Goal: Find specific page/section: Find specific page/section

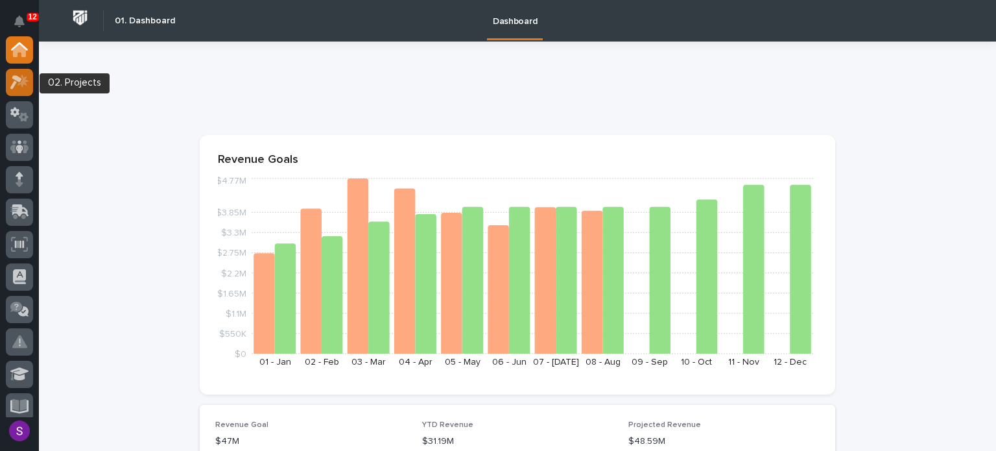
click at [21, 75] on icon at bounding box center [19, 82] width 19 height 15
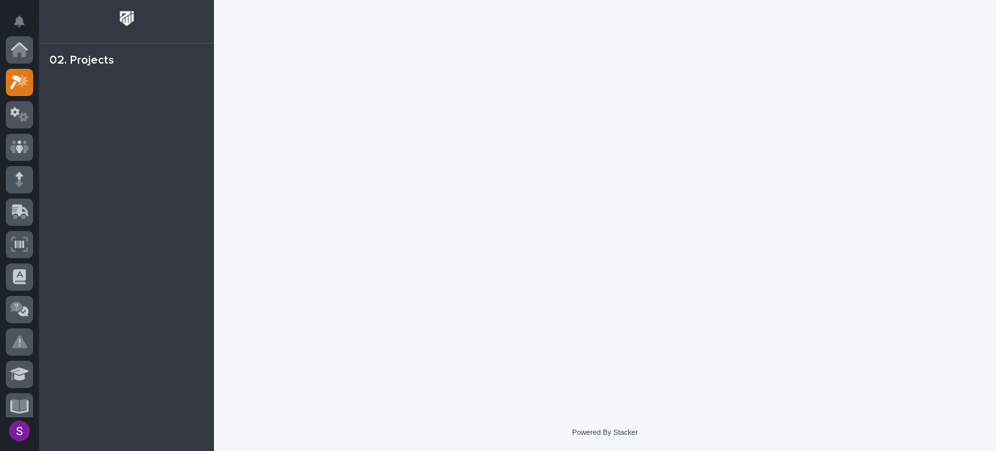
scroll to position [32, 0]
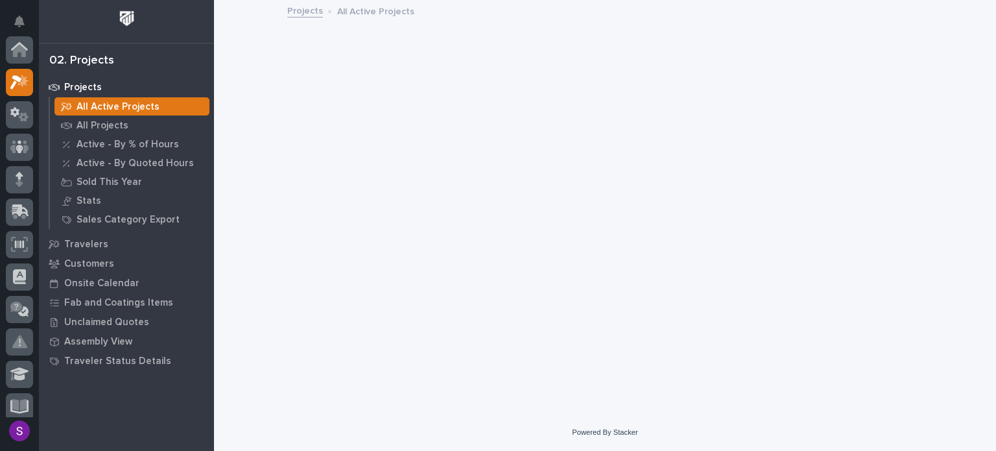
scroll to position [32, 0]
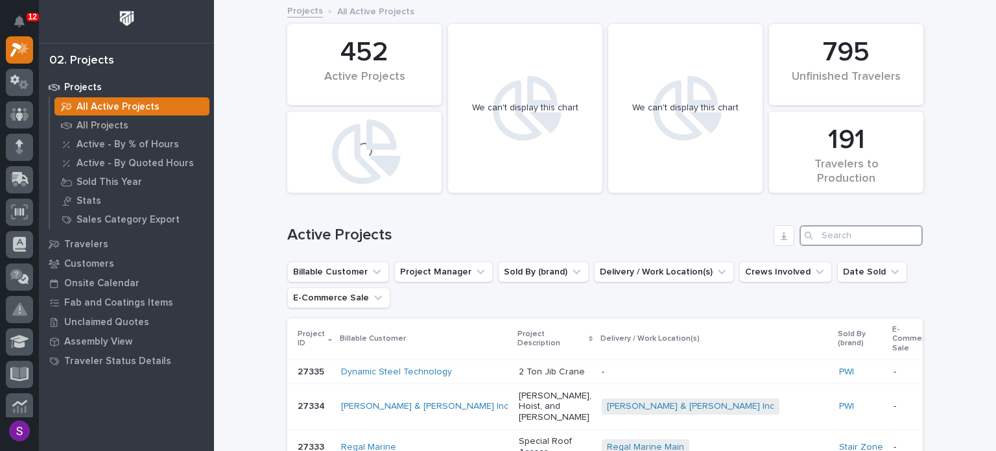
click at [831, 233] on input "Search" at bounding box center [861, 235] width 123 height 21
paste input "27292"
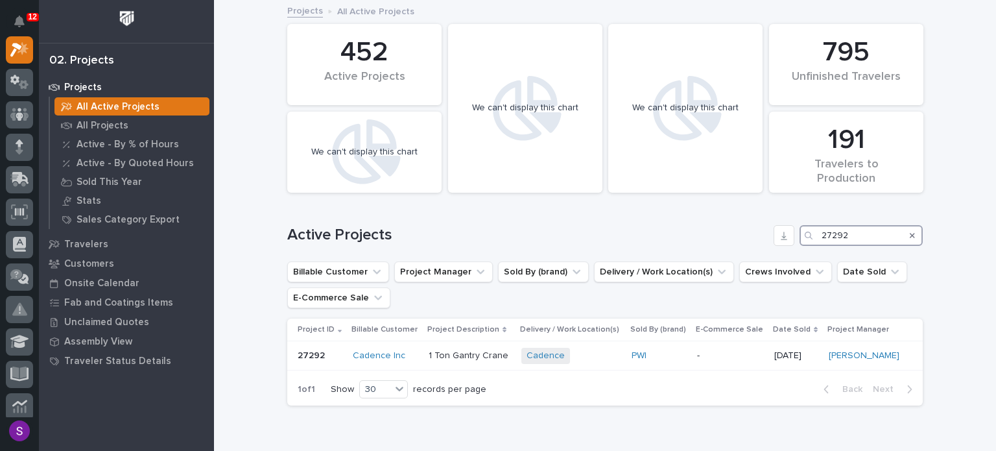
scroll to position [65, 0]
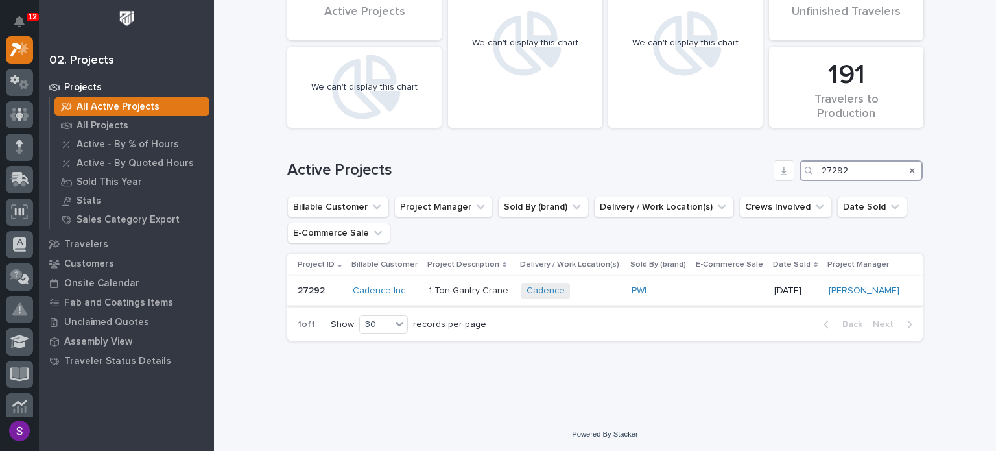
type input "27292"
click at [589, 293] on div "Cadence + 0" at bounding box center [571, 291] width 100 height 16
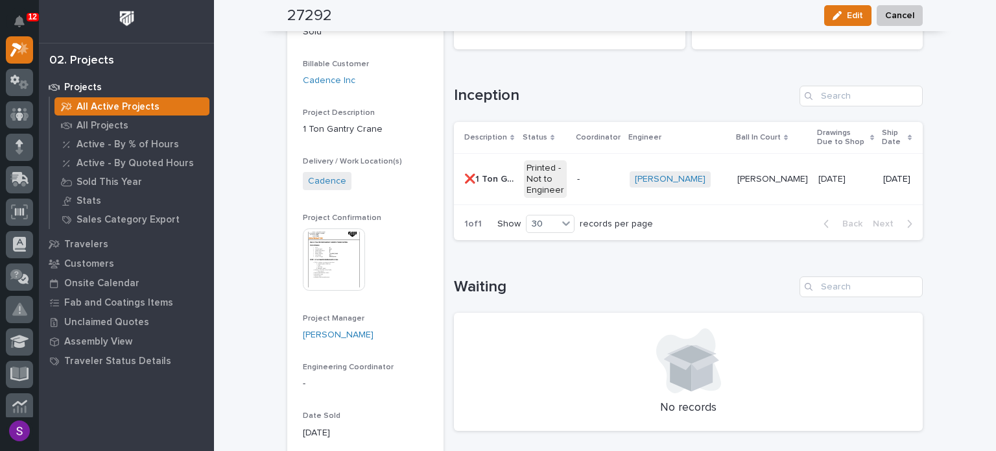
scroll to position [130, 0]
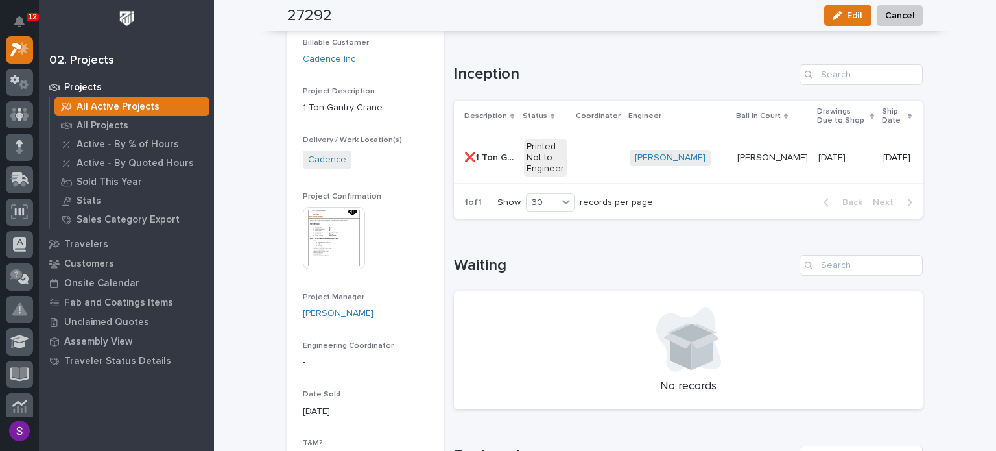
click at [337, 248] on img at bounding box center [334, 238] width 62 height 62
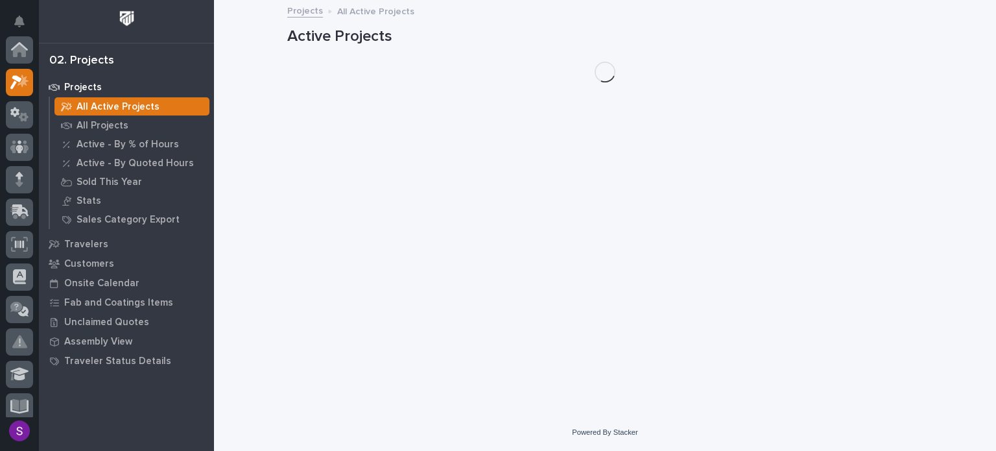
scroll to position [32, 0]
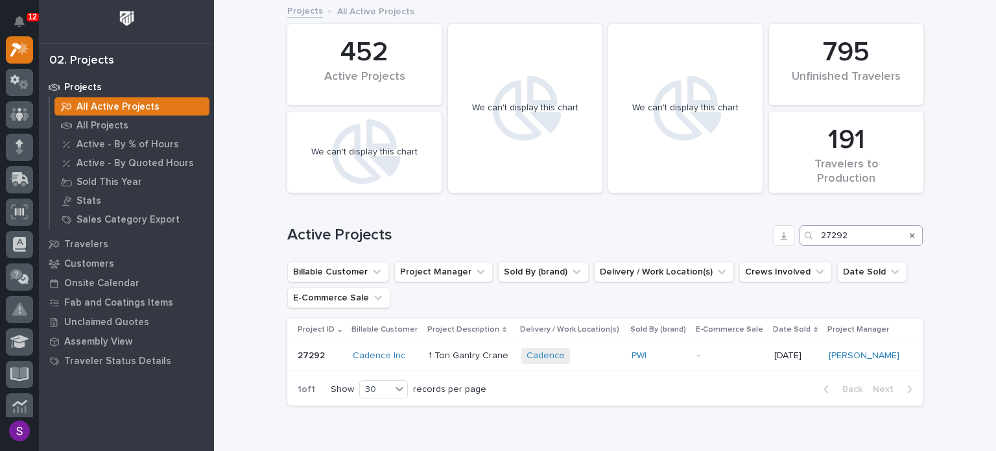
drag, startPoint x: 907, startPoint y: 233, endPoint x: 817, endPoint y: 232, distance: 90.1
click at [910, 233] on icon "Search" at bounding box center [912, 235] width 5 height 8
click at [817, 232] on input "Search" at bounding box center [861, 235] width 123 height 21
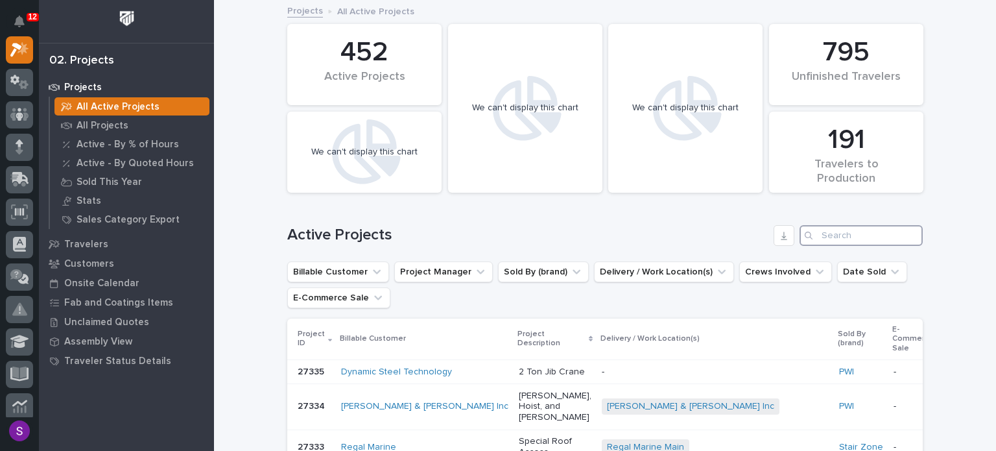
paste input "26798"
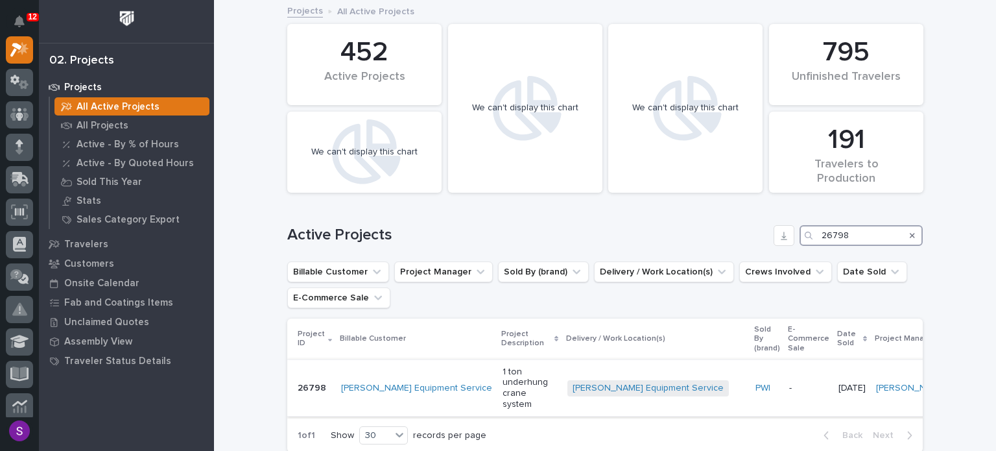
type input "26798"
click at [526, 383] on p "1 ton underhung crane system" at bounding box center [530, 387] width 54 height 43
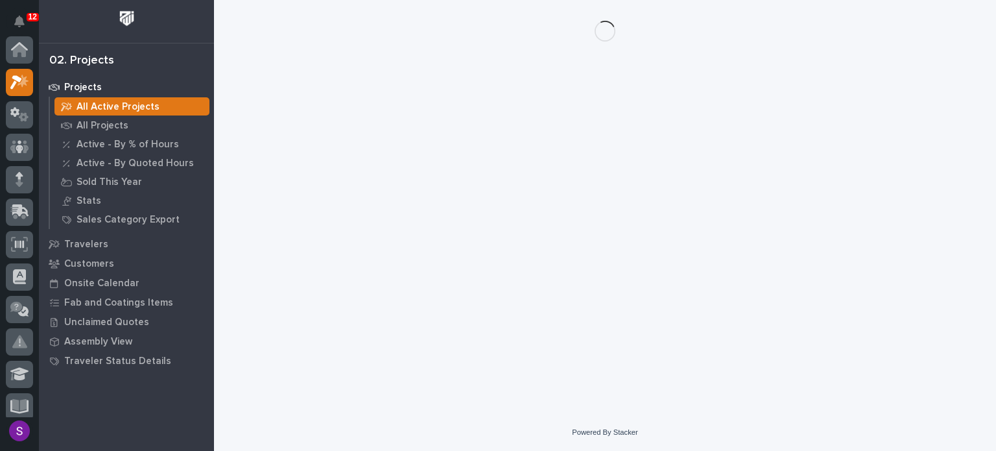
scroll to position [32, 0]
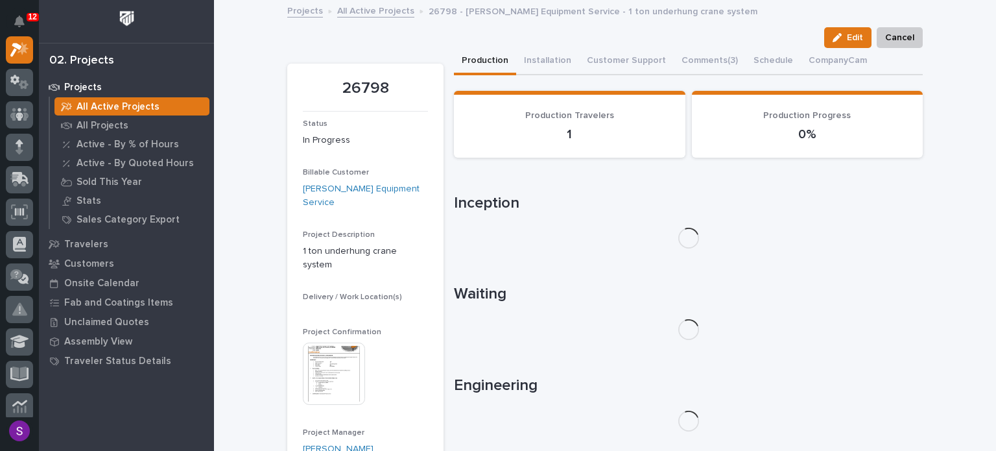
click at [331, 357] on img at bounding box center [334, 373] width 62 height 62
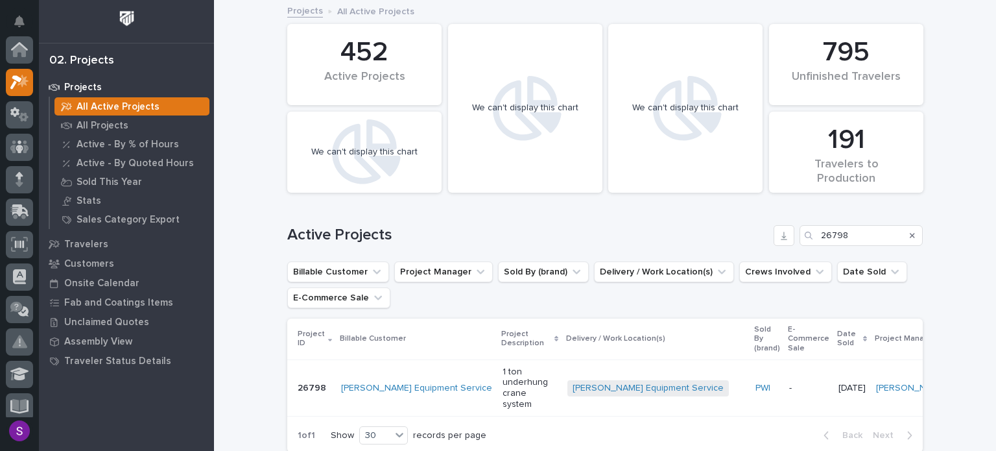
scroll to position [32, 0]
click at [910, 233] on icon "Search" at bounding box center [912, 235] width 5 height 5
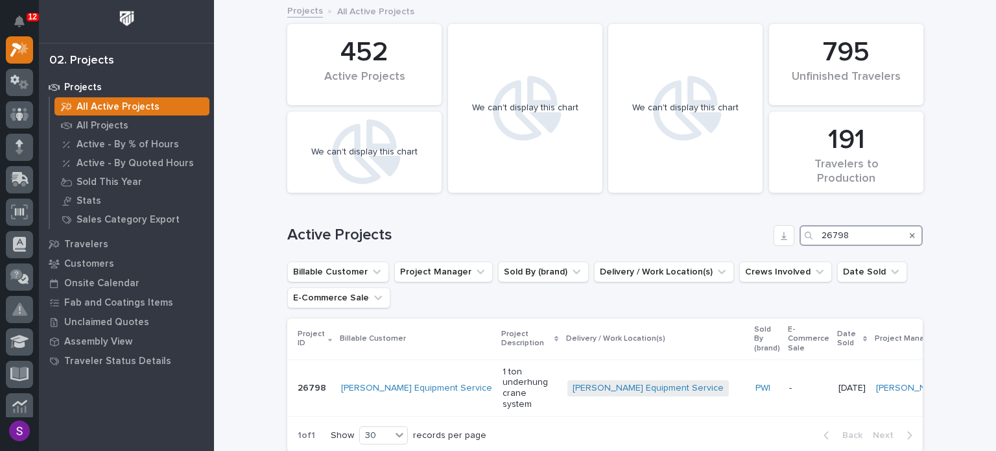
click at [877, 235] on input "26798" at bounding box center [861, 235] width 123 height 21
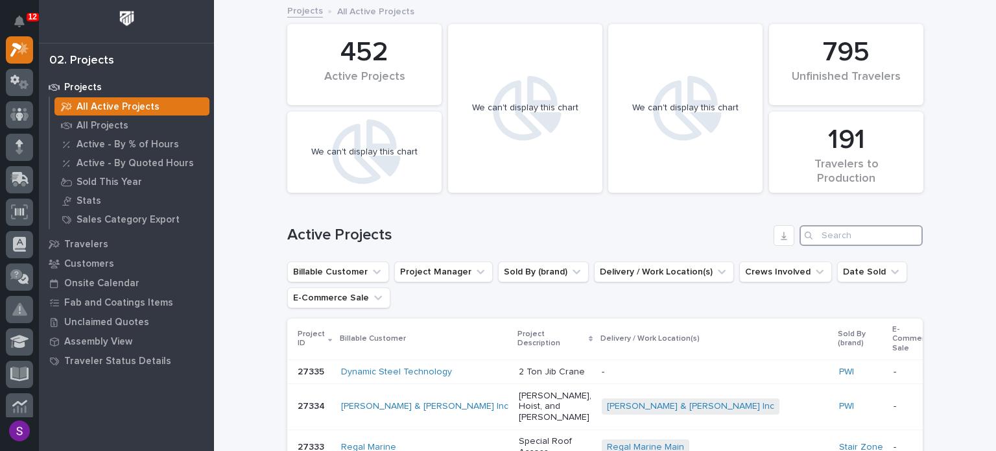
paste input "27249"
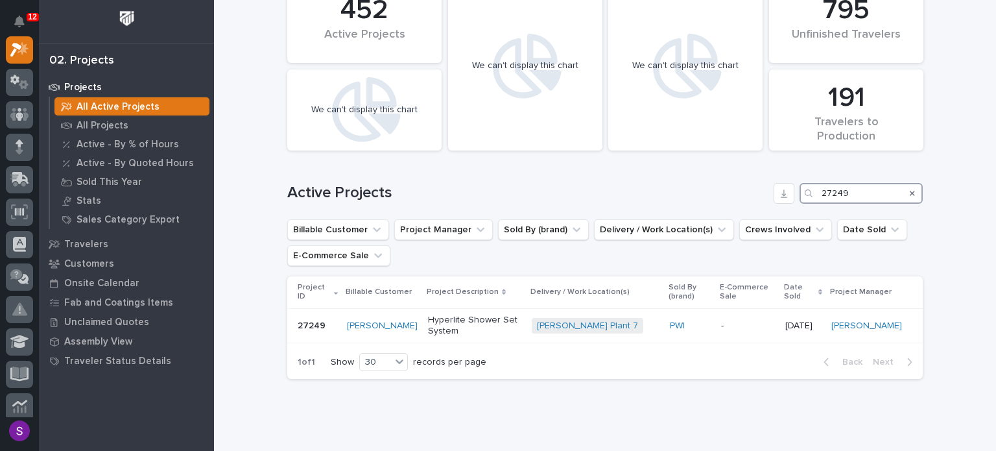
scroll to position [65, 0]
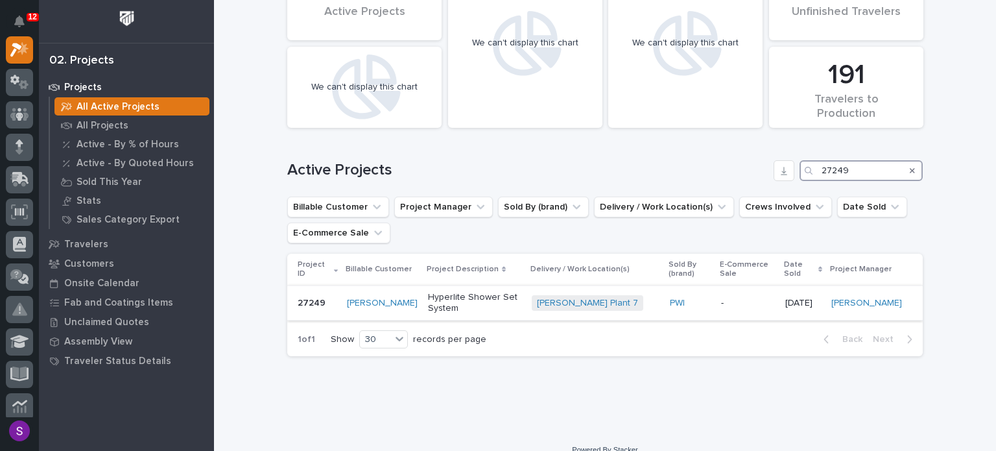
type input "27249"
click at [721, 298] on p "-" at bounding box center [748, 303] width 54 height 11
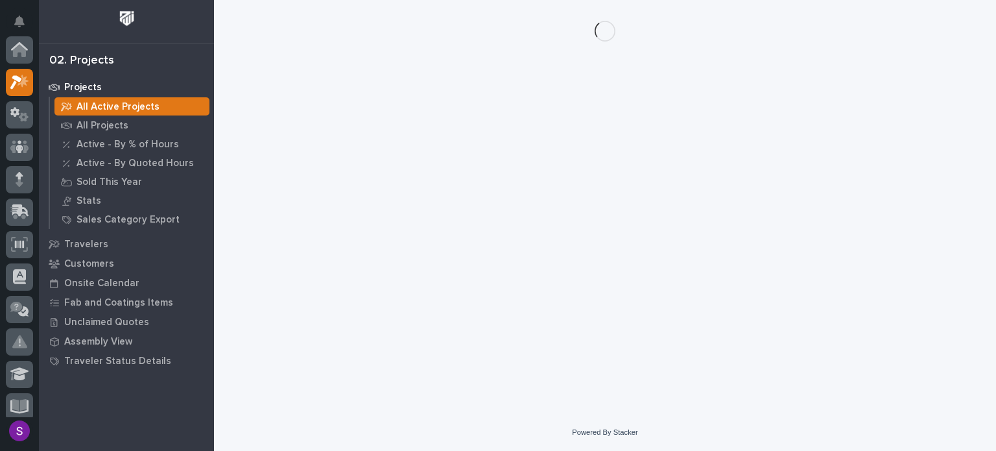
scroll to position [32, 0]
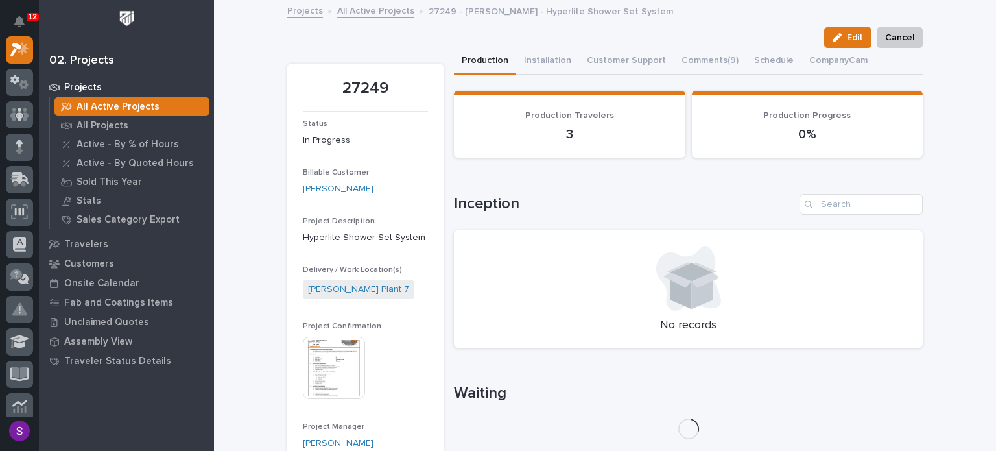
click at [342, 360] on img at bounding box center [334, 368] width 62 height 62
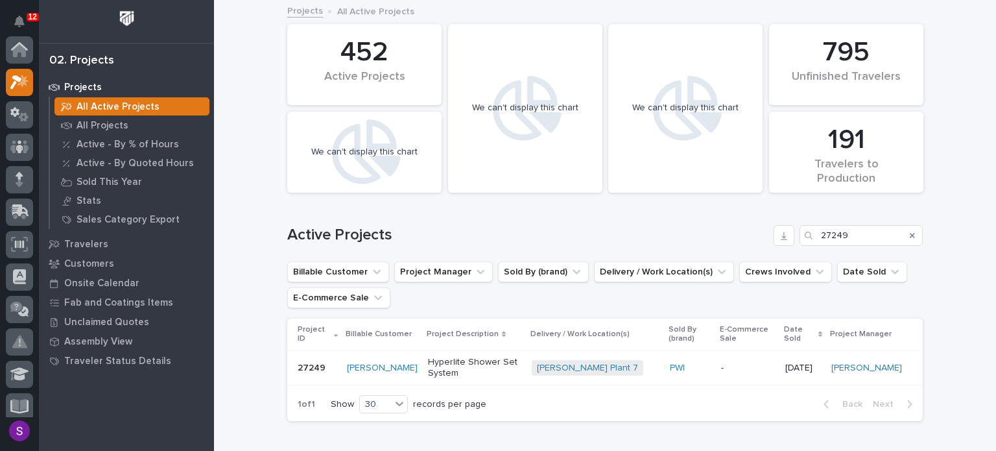
scroll to position [32, 0]
drag, startPoint x: 908, startPoint y: 233, endPoint x: 834, endPoint y: 231, distance: 73.9
click at [910, 233] on icon "Search" at bounding box center [912, 235] width 5 height 8
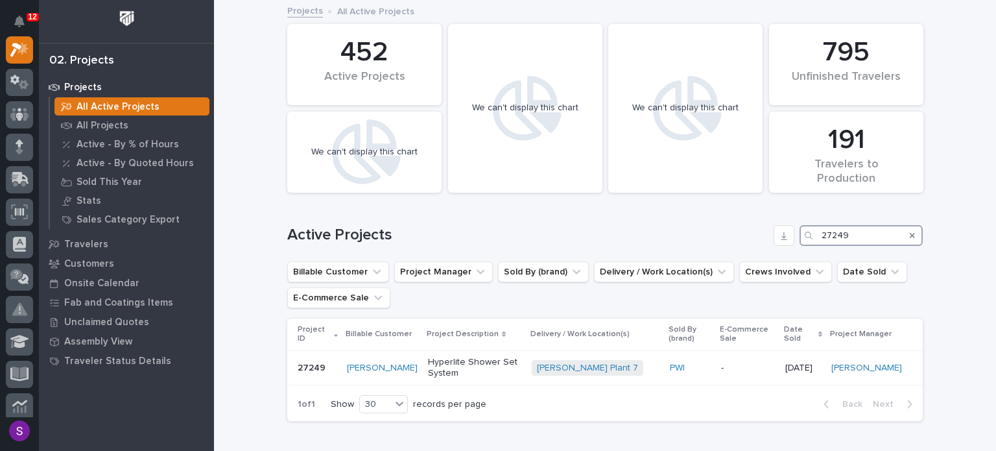
click at [834, 231] on input "27249" at bounding box center [861, 235] width 123 height 21
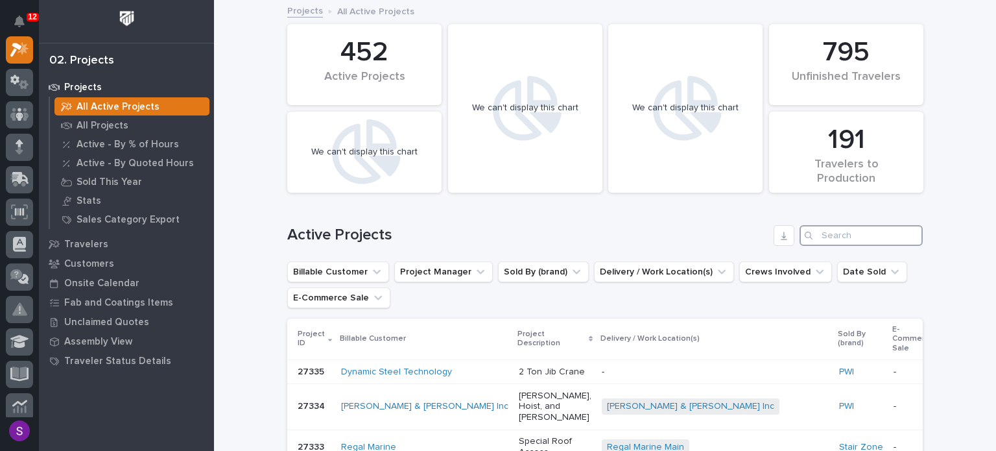
paste input "27203"
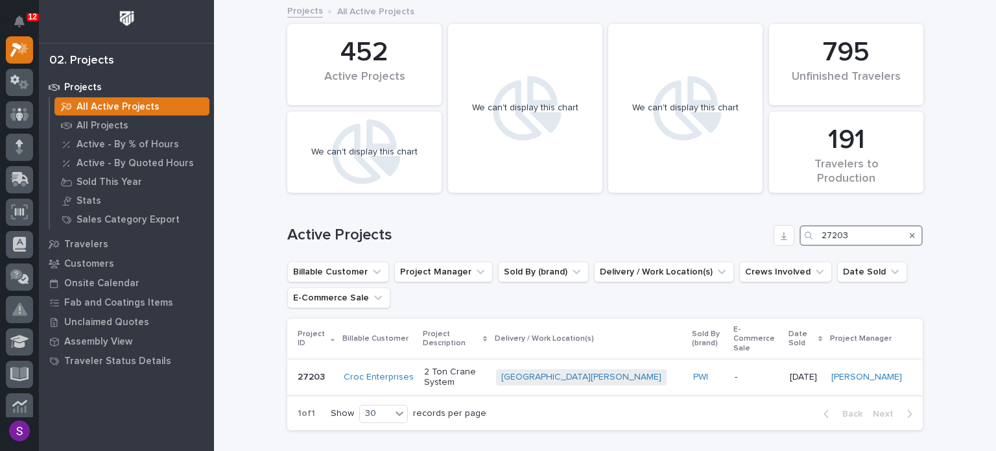
type input "27203"
click at [693, 366] on div "PWI" at bounding box center [708, 376] width 30 height 21
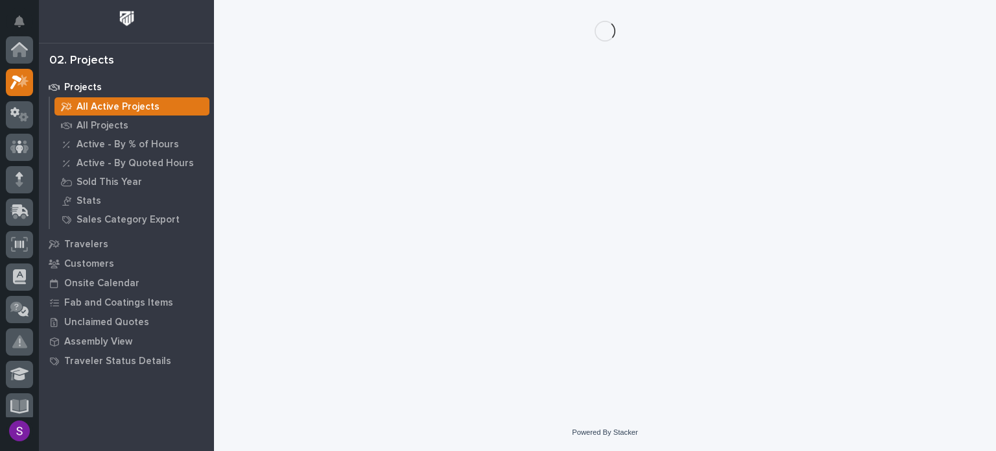
scroll to position [32, 0]
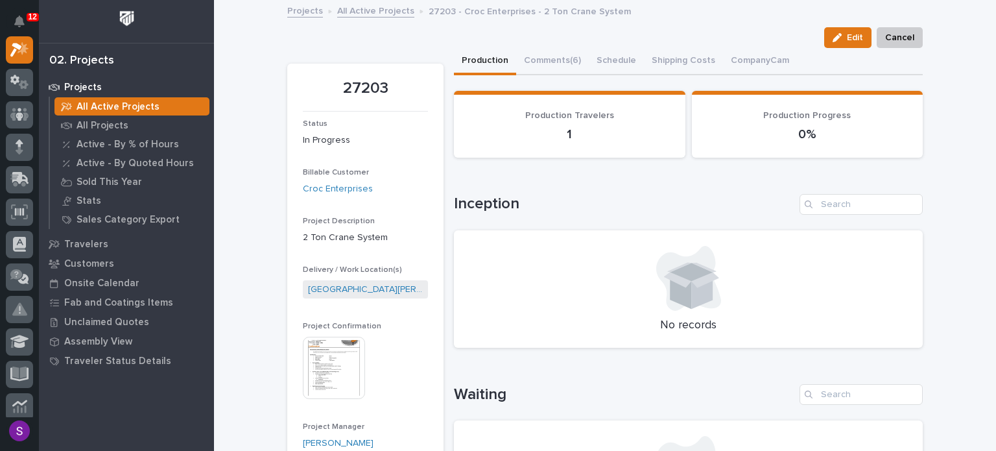
click at [343, 345] on img at bounding box center [334, 368] width 62 height 62
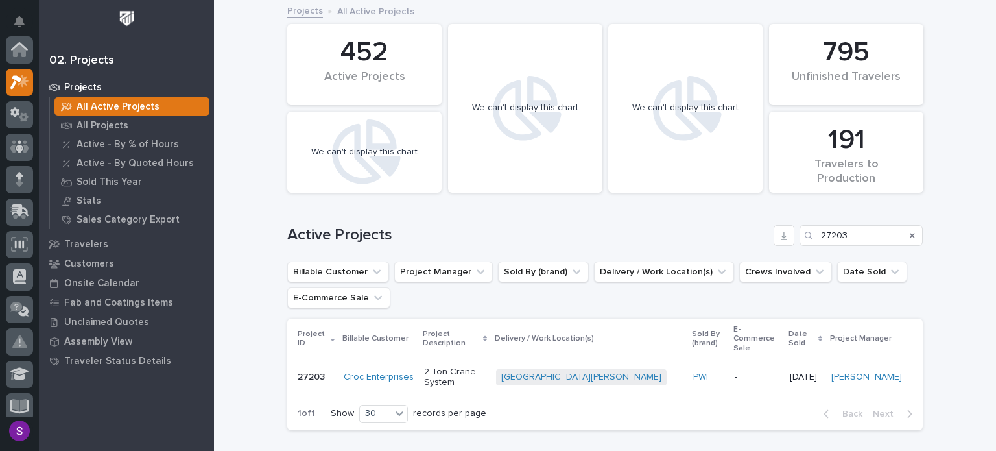
scroll to position [32, 0]
click at [910, 233] on icon "Search" at bounding box center [912, 235] width 5 height 5
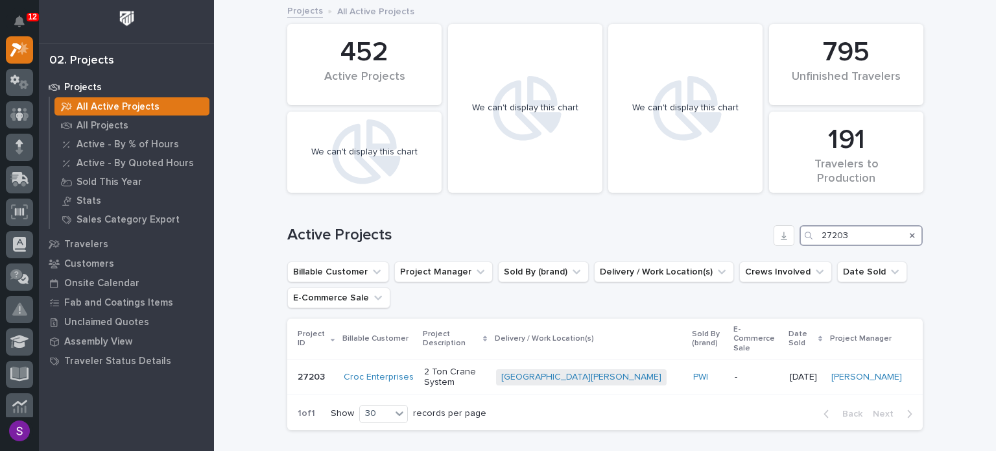
click at [864, 235] on input "27203" at bounding box center [861, 235] width 123 height 21
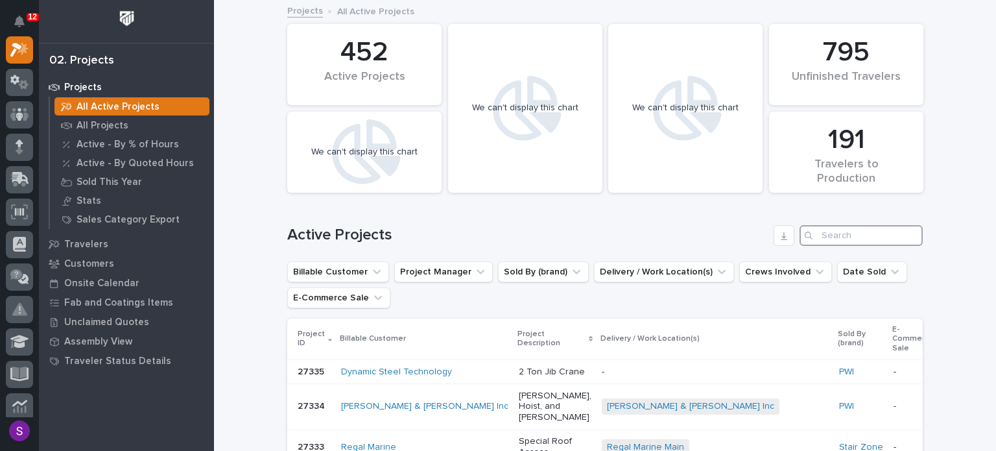
paste input "26789"
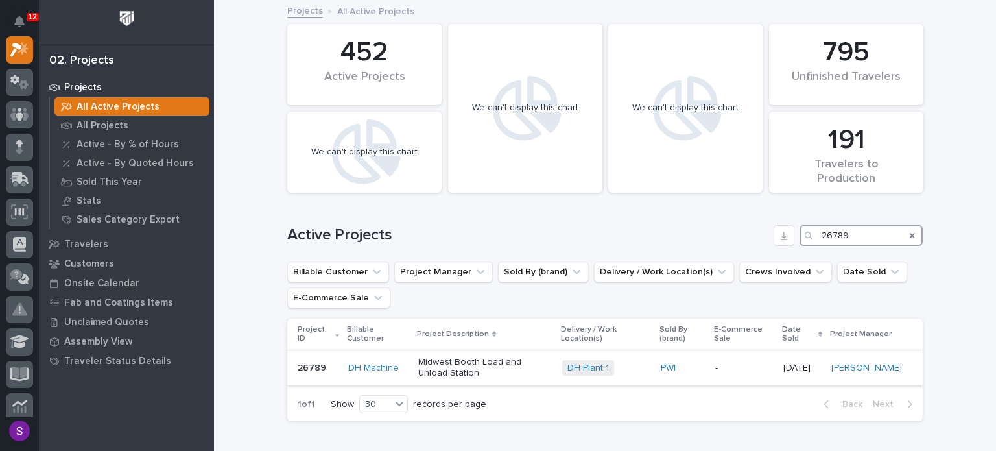
type input "26789"
click at [518, 370] on p "Midwest Booth Load and Unload Station" at bounding box center [485, 368] width 134 height 22
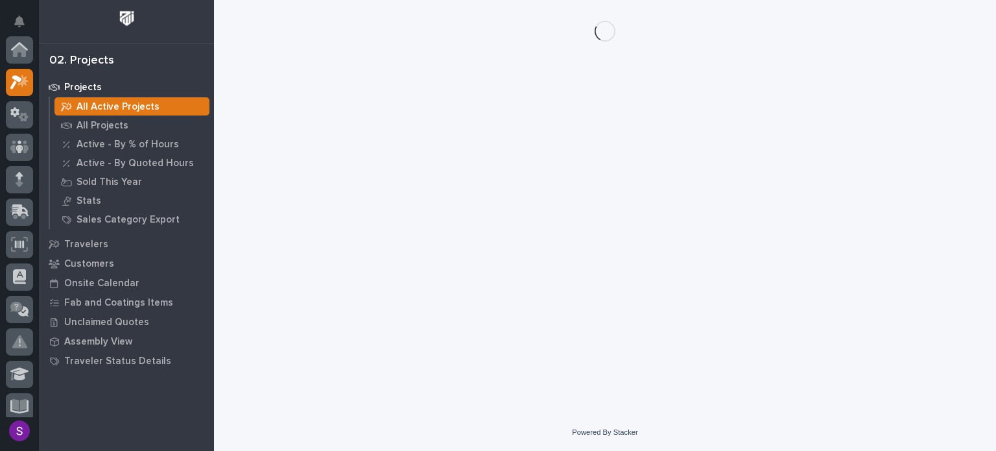
scroll to position [32, 0]
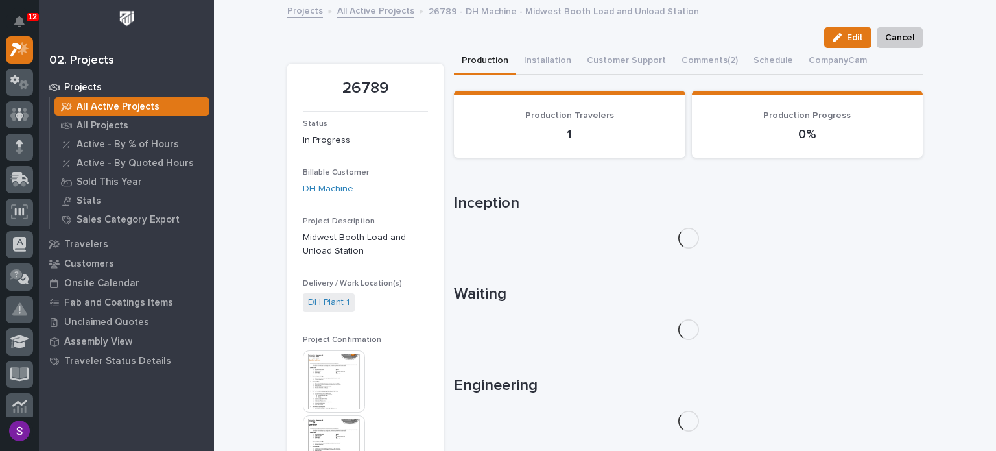
click at [329, 351] on img at bounding box center [334, 381] width 62 height 62
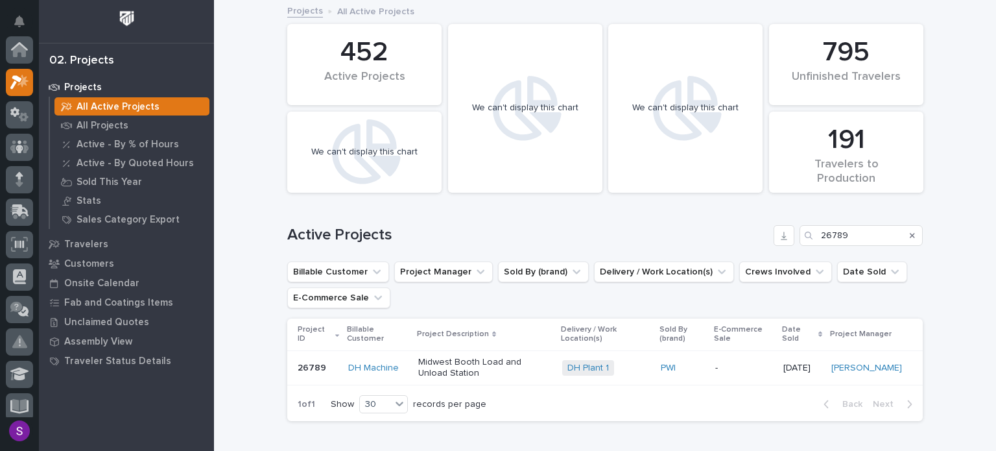
scroll to position [32, 0]
drag, startPoint x: 908, startPoint y: 233, endPoint x: 859, endPoint y: 235, distance: 49.4
click at [910, 233] on icon "Search" at bounding box center [912, 235] width 5 height 8
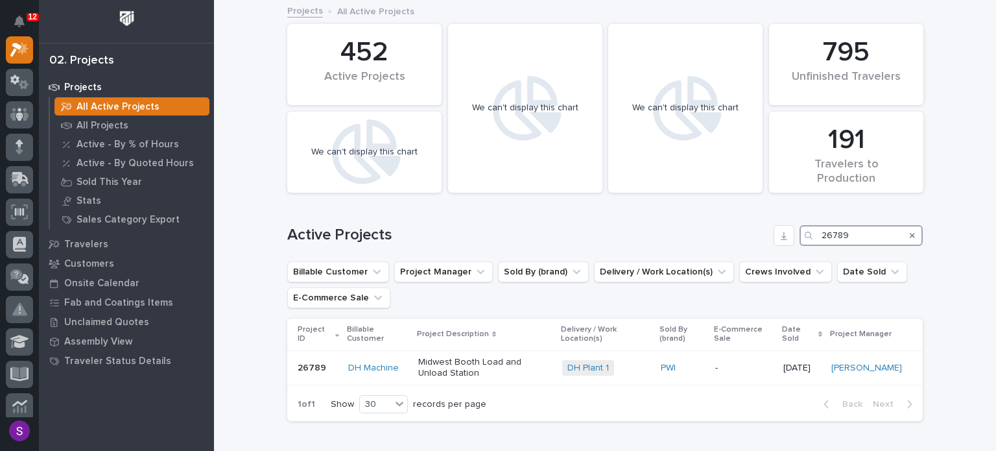
click at [872, 237] on input "26789" at bounding box center [861, 235] width 123 height 21
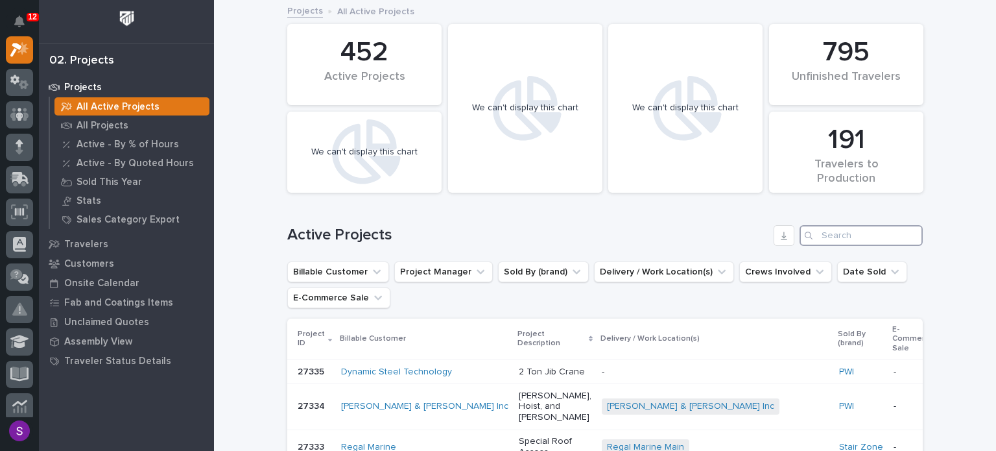
paste input "27233"
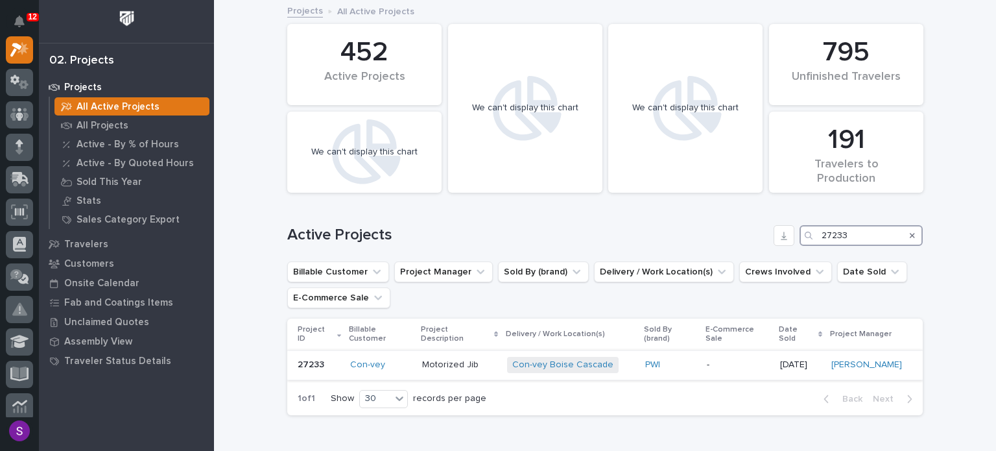
type input "27233"
click at [683, 359] on div "PWI" at bounding box center [670, 364] width 51 height 11
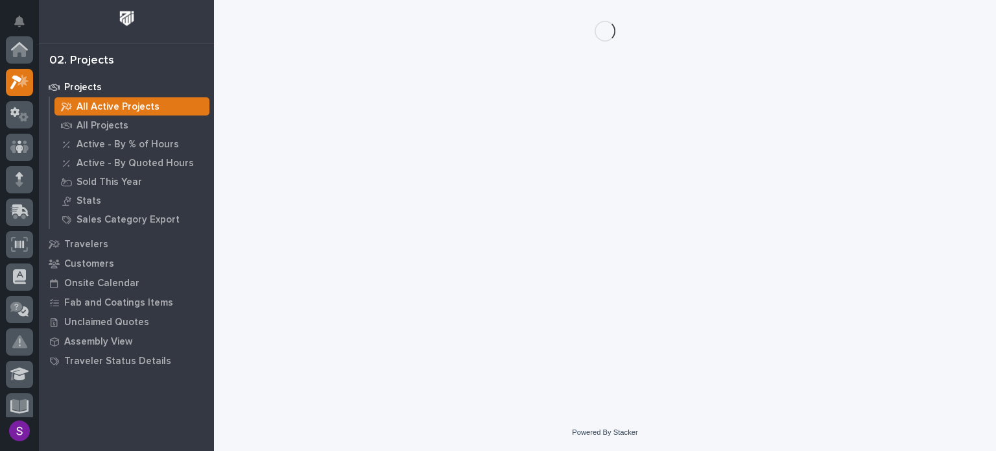
scroll to position [32, 0]
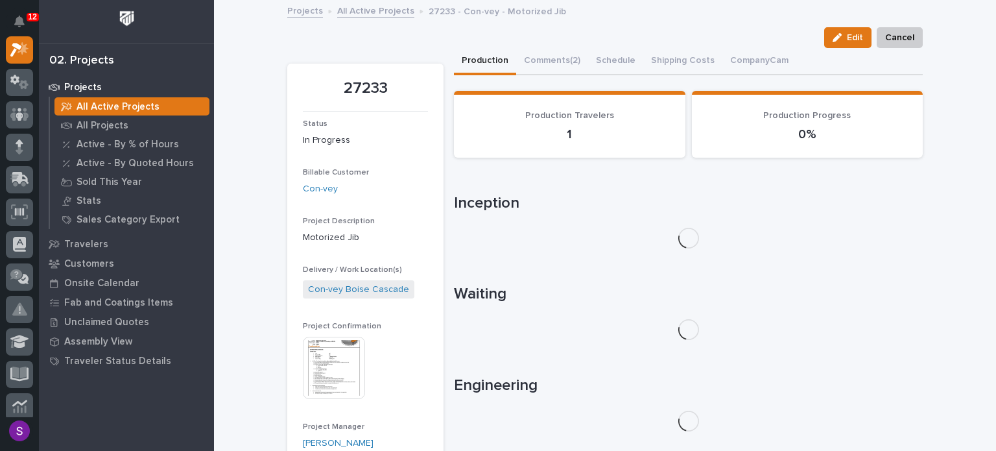
click at [333, 339] on img at bounding box center [334, 368] width 62 height 62
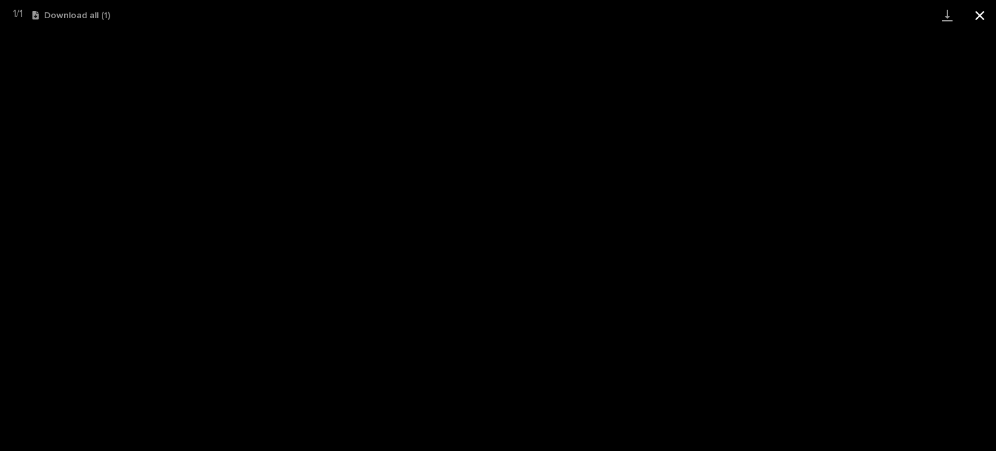
click at [983, 13] on button "Close gallery" at bounding box center [980, 15] width 32 height 30
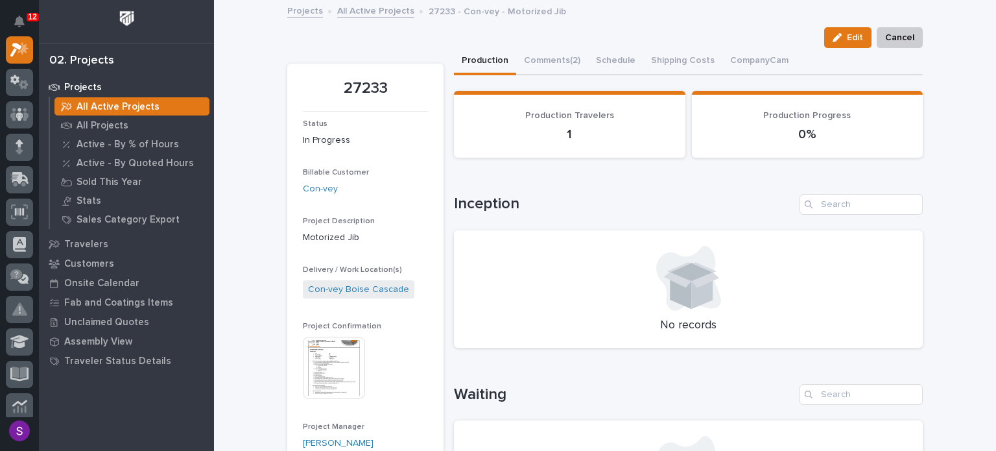
click at [390, 14] on link "All Active Projects" at bounding box center [375, 10] width 77 height 15
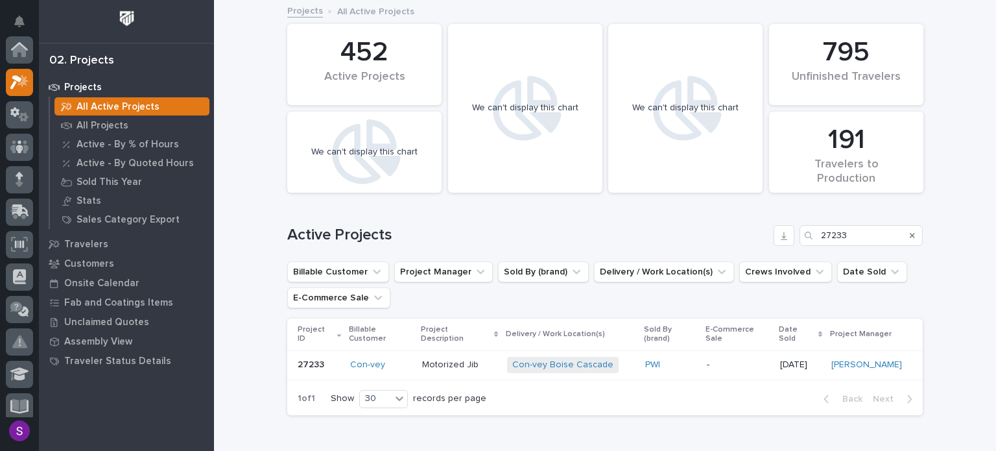
scroll to position [32, 0]
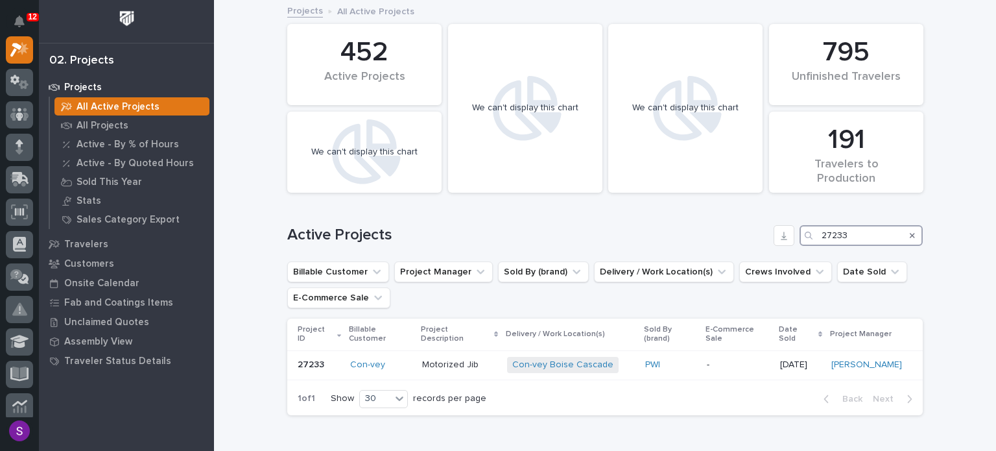
click at [864, 233] on input "27233" at bounding box center [861, 235] width 123 height 21
drag, startPoint x: 864, startPoint y: 233, endPoint x: 763, endPoint y: 230, distance: 101.2
click at [763, 230] on div "Active Projects 27233" at bounding box center [604, 235] width 635 height 21
paste input "9"
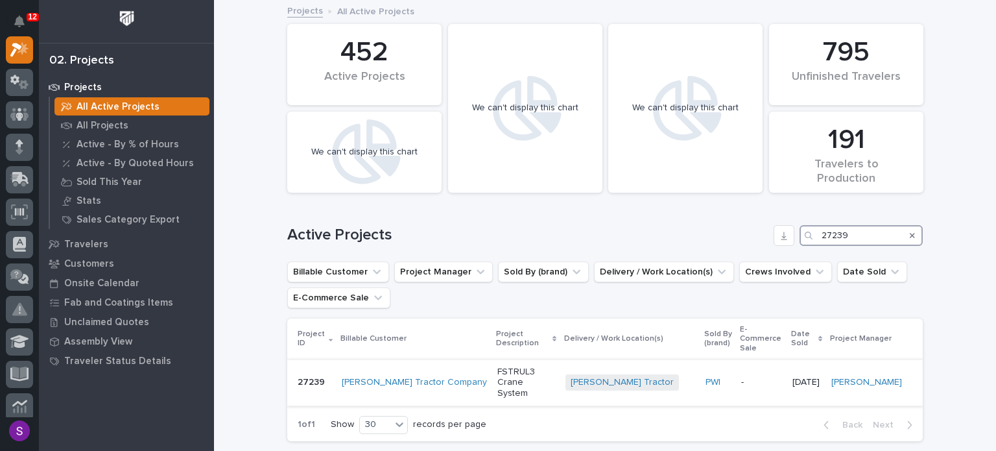
type input "27239"
click at [736, 371] on td "-" at bounding box center [761, 382] width 51 height 46
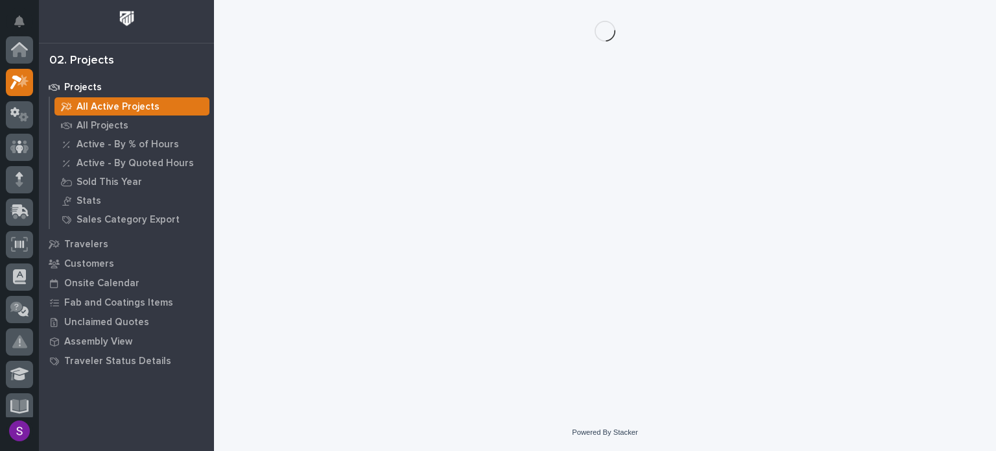
scroll to position [32, 0]
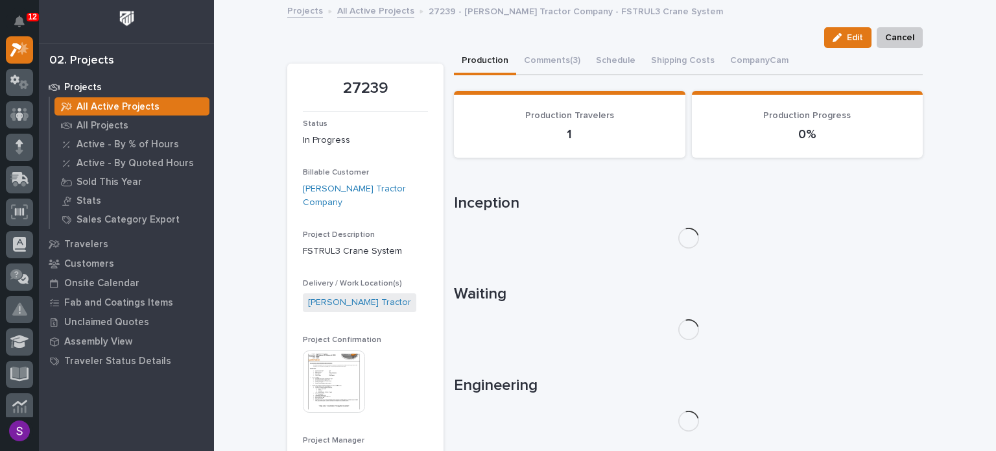
click at [347, 362] on img at bounding box center [334, 381] width 62 height 62
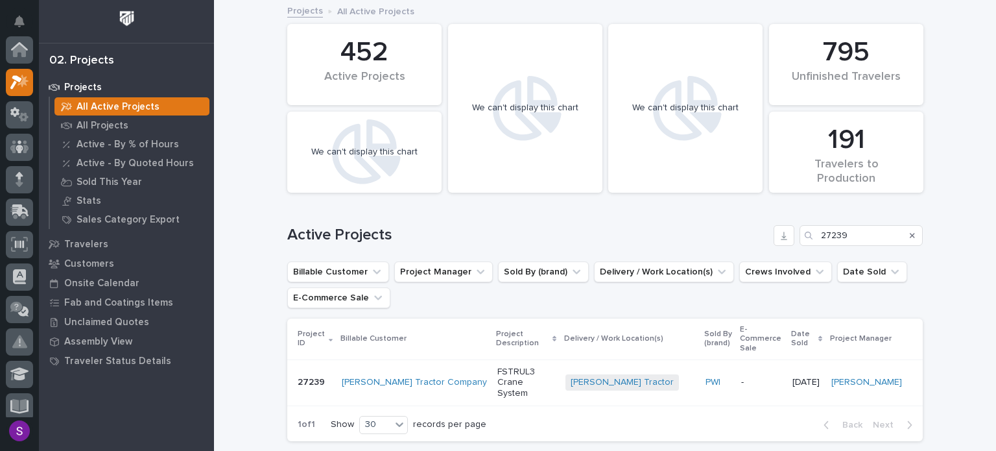
scroll to position [32, 0]
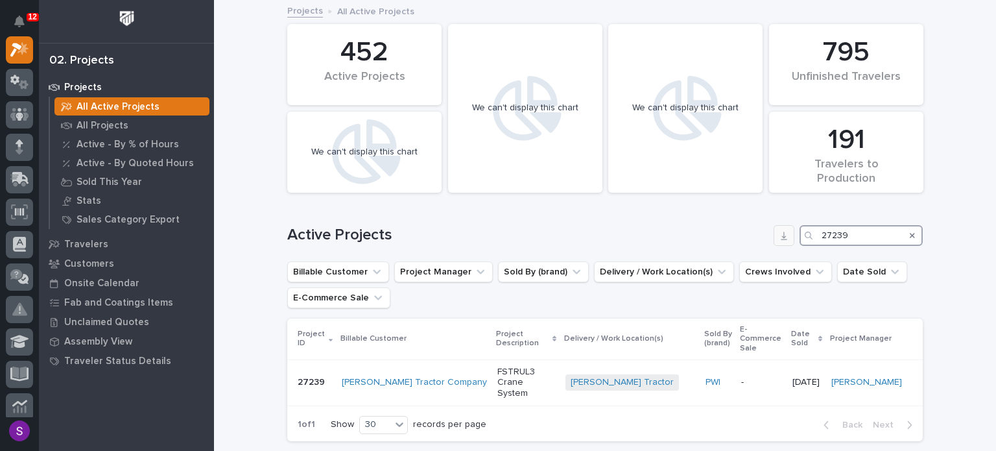
click at [783, 240] on div "Active Projects 27239" at bounding box center [604, 235] width 635 height 21
paste input "6636"
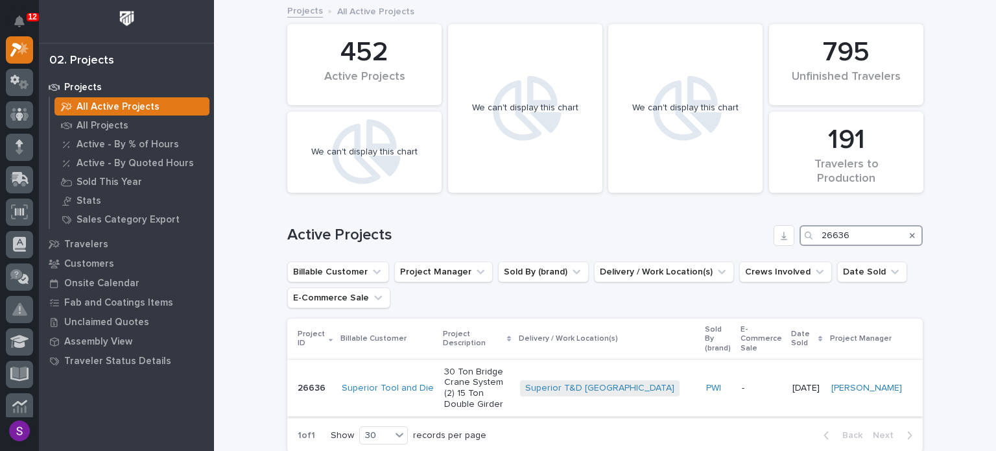
type input "26636"
click at [510, 384] on p "30 Ton Bridge Crane System (2) 15 Ton Double Girder" at bounding box center [476, 387] width 65 height 43
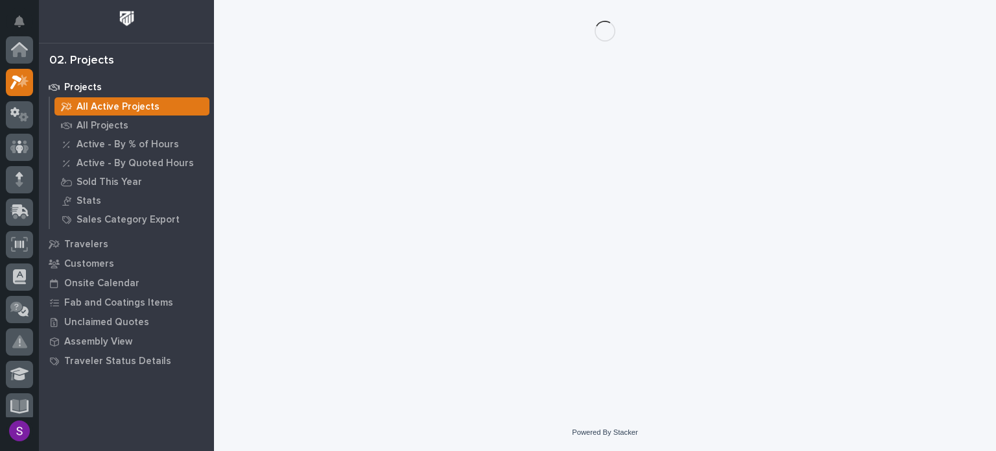
scroll to position [32, 0]
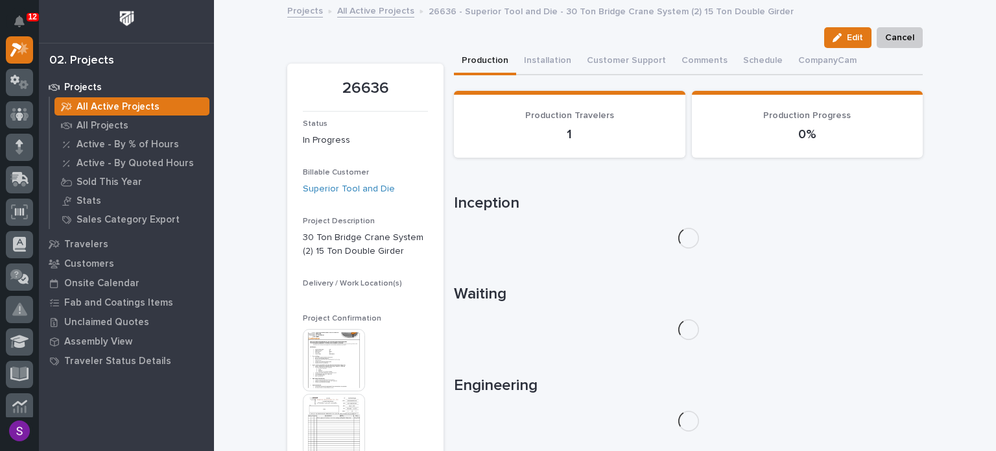
click at [339, 352] on img at bounding box center [334, 360] width 62 height 62
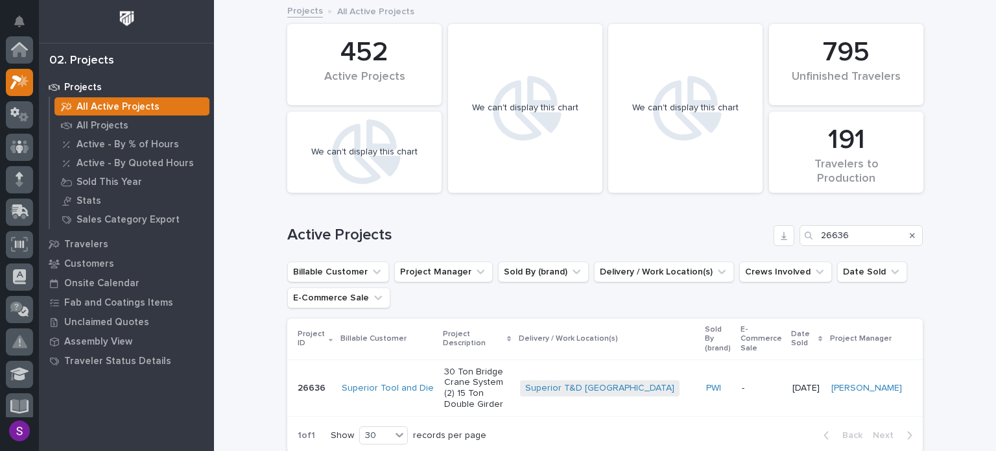
scroll to position [32, 0]
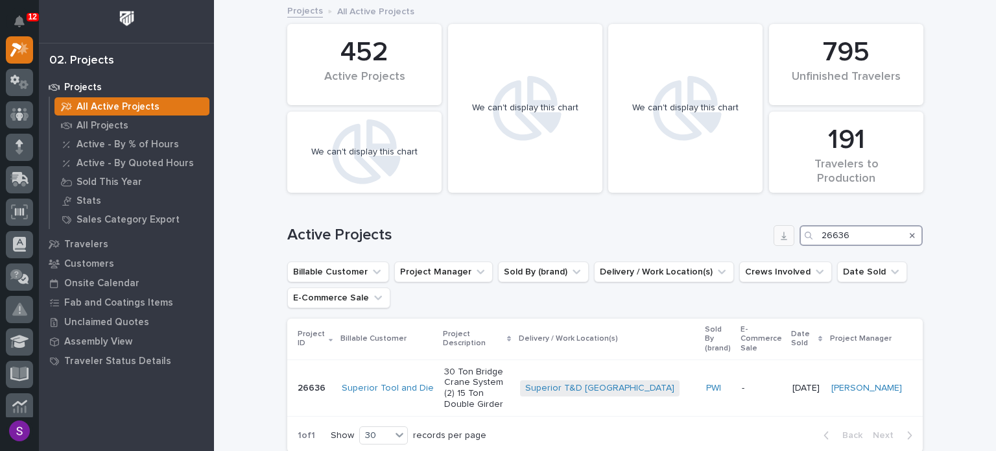
drag, startPoint x: 851, startPoint y: 239, endPoint x: 789, endPoint y: 240, distance: 62.9
click at [789, 239] on div "Active Projects 26636" at bounding box center [604, 235] width 635 height 21
paste input "792"
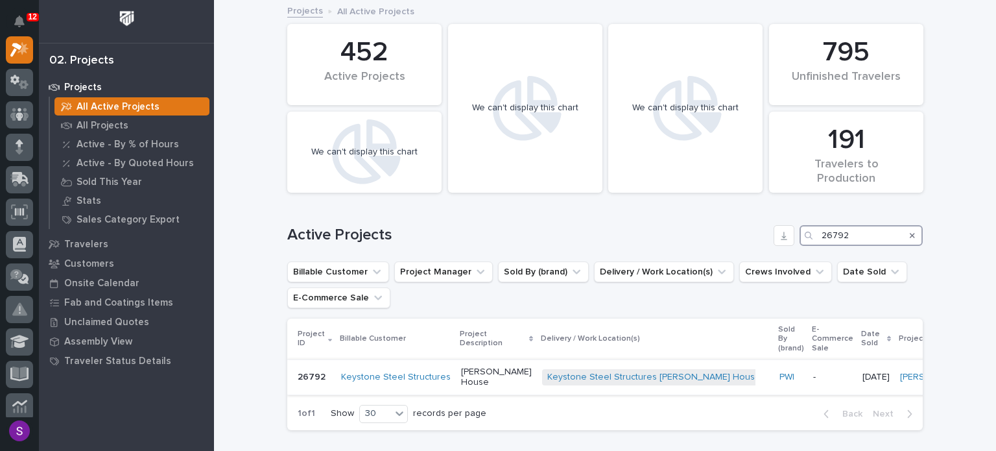
type input "26792"
click at [488, 366] on div "Wolfe House" at bounding box center [496, 376] width 71 height 25
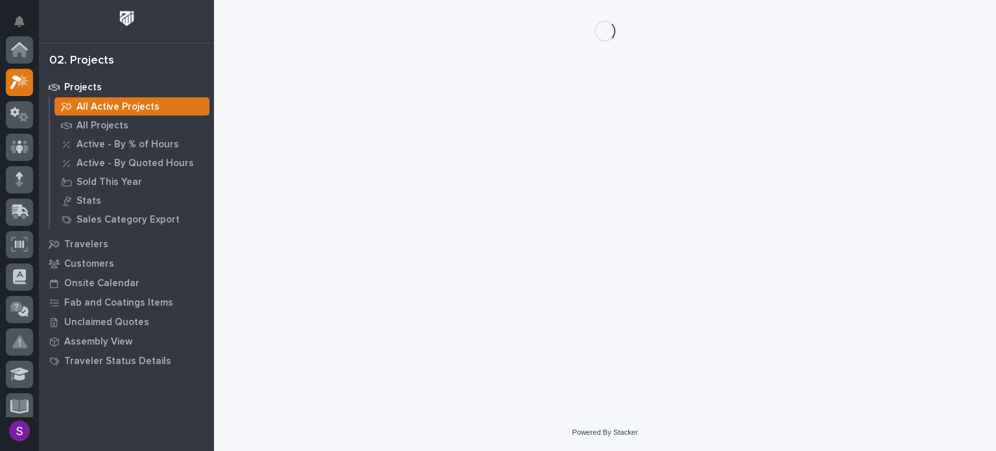
scroll to position [32, 0]
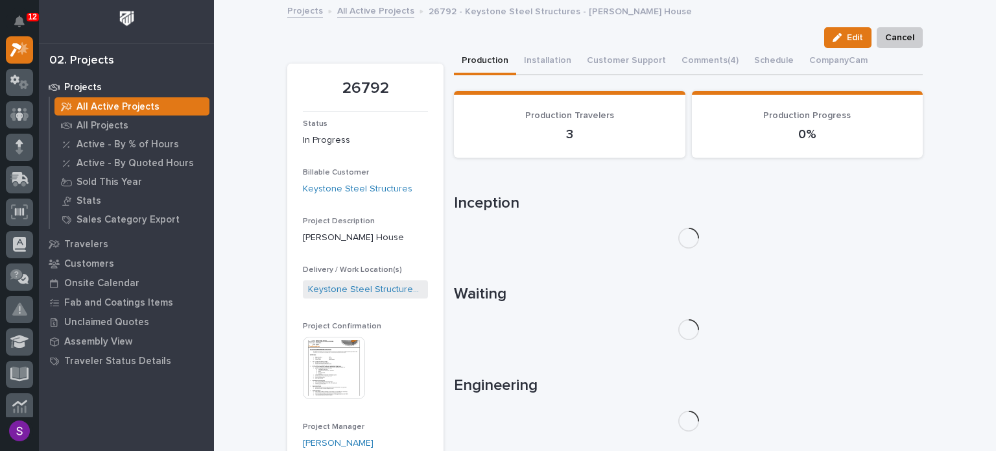
click at [318, 370] on img at bounding box center [334, 368] width 62 height 62
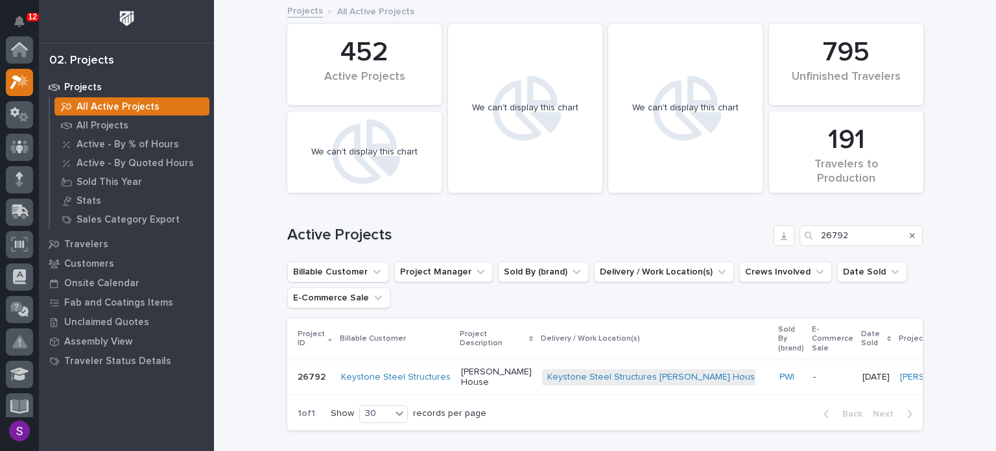
scroll to position [32, 0]
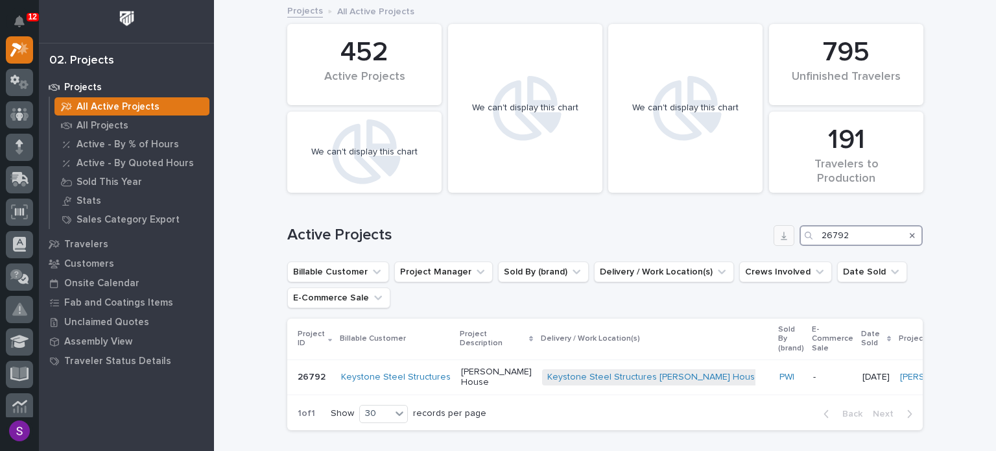
drag, startPoint x: 851, startPoint y: 237, endPoint x: 787, endPoint y: 239, distance: 64.2
click at [787, 239] on div "Active Projects 26792" at bounding box center [604, 235] width 635 height 21
paste input "730"
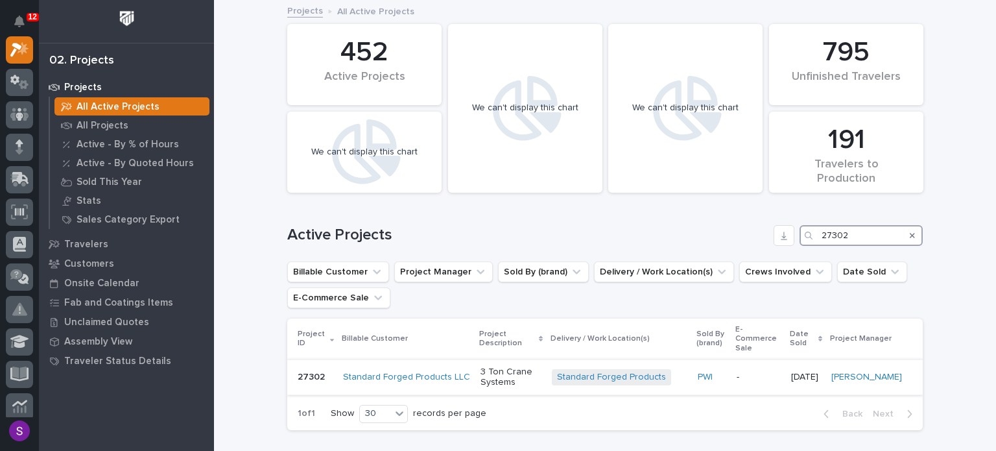
type input "27302"
click at [525, 379] on p "3 Ton Crane Systems" at bounding box center [511, 377] width 61 height 22
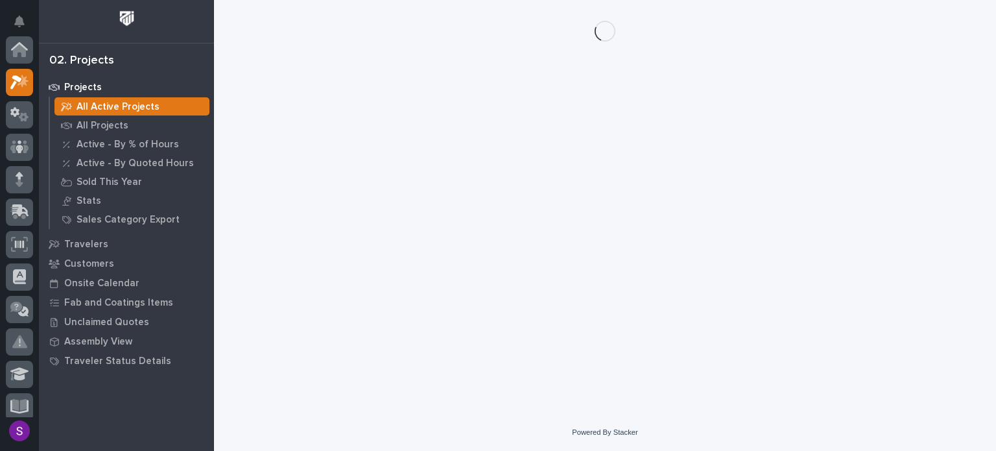
scroll to position [32, 0]
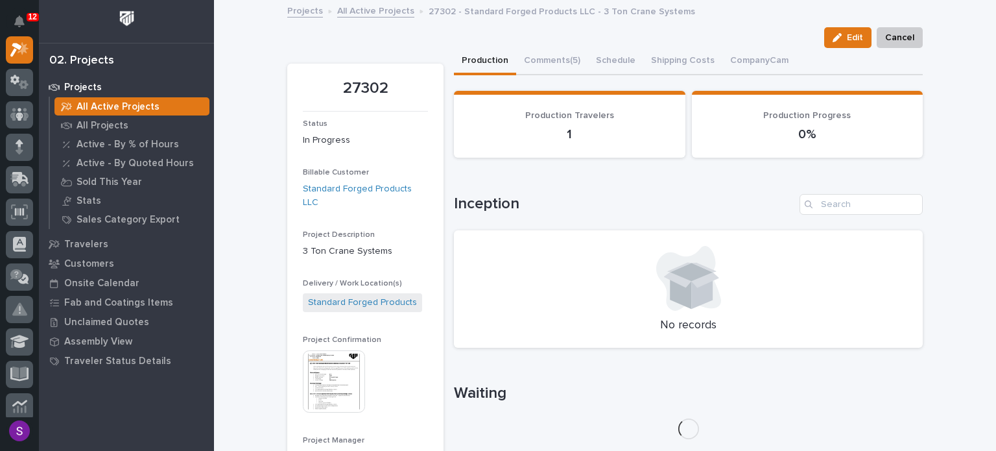
click at [308, 365] on img at bounding box center [334, 381] width 62 height 62
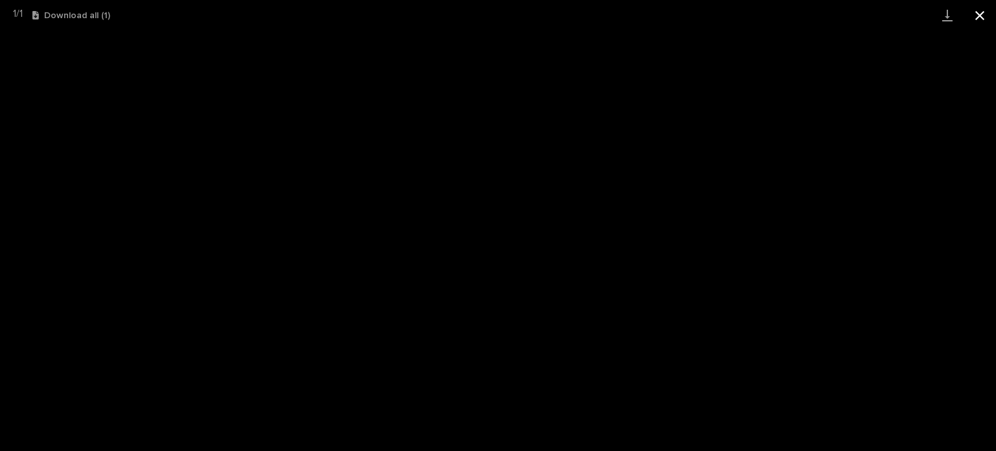
click at [990, 14] on button "Close gallery" at bounding box center [980, 15] width 32 height 30
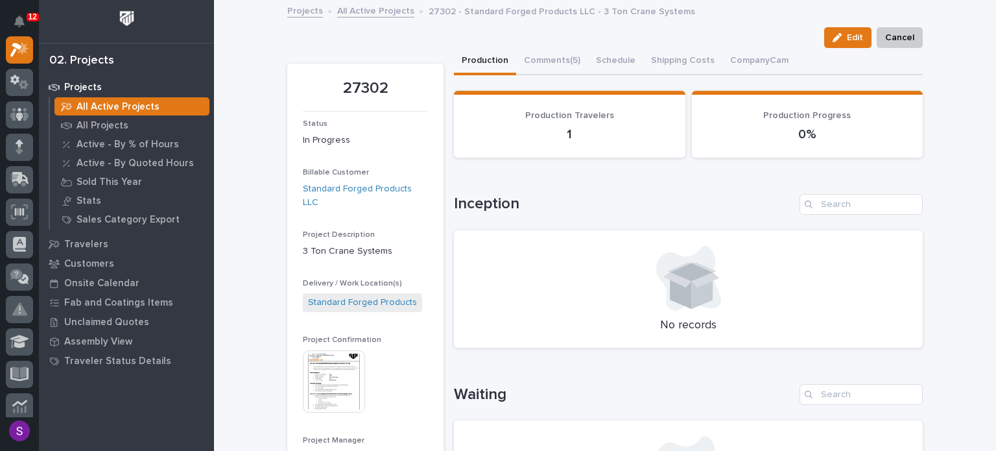
click at [360, 7] on link "All Active Projects" at bounding box center [375, 10] width 77 height 15
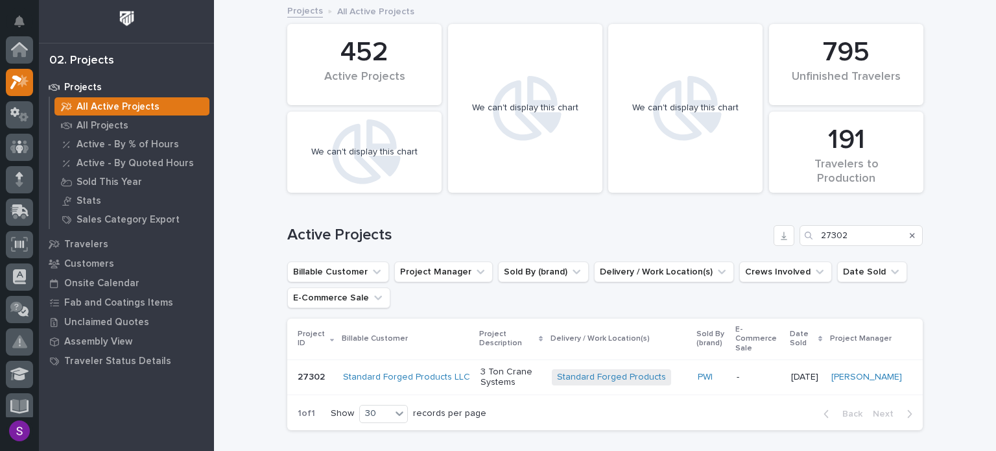
scroll to position [32, 0]
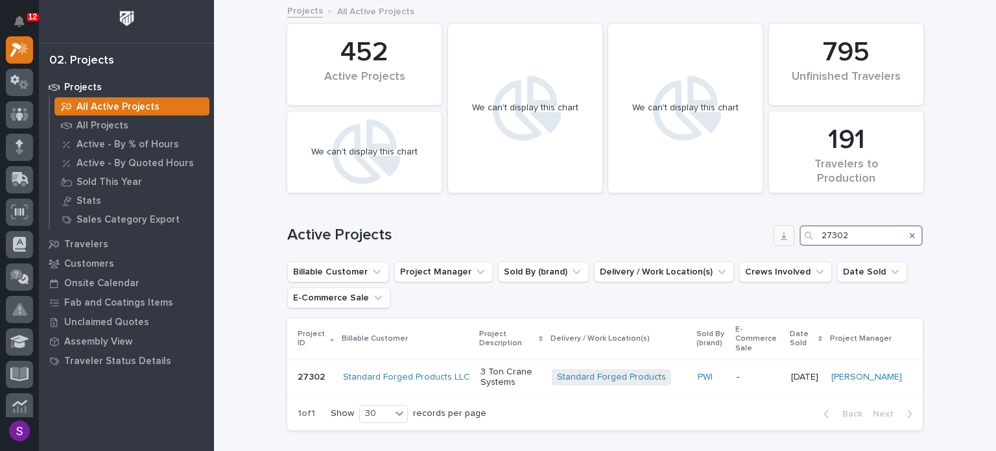
drag, startPoint x: 872, startPoint y: 233, endPoint x: 789, endPoint y: 239, distance: 83.3
click at [789, 239] on div "Active Projects 27302" at bounding box center [604, 235] width 635 height 21
paste input "157"
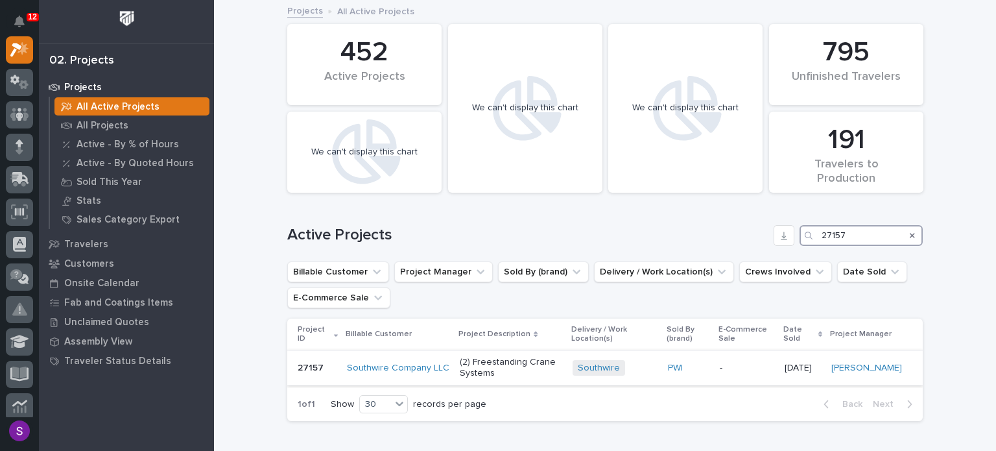
type input "27157"
click at [520, 366] on p "(2) Freestanding Crane Systems" at bounding box center [511, 368] width 102 height 22
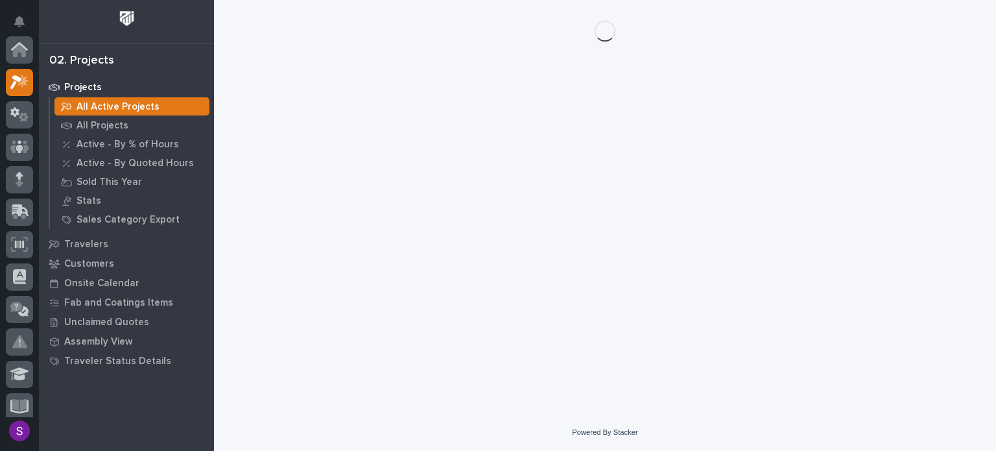
scroll to position [32, 0]
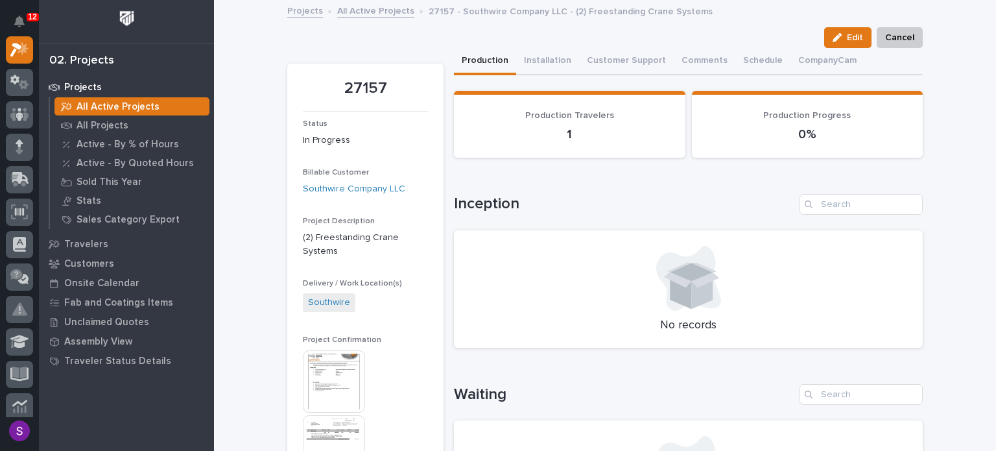
click at [337, 381] on img at bounding box center [334, 381] width 62 height 62
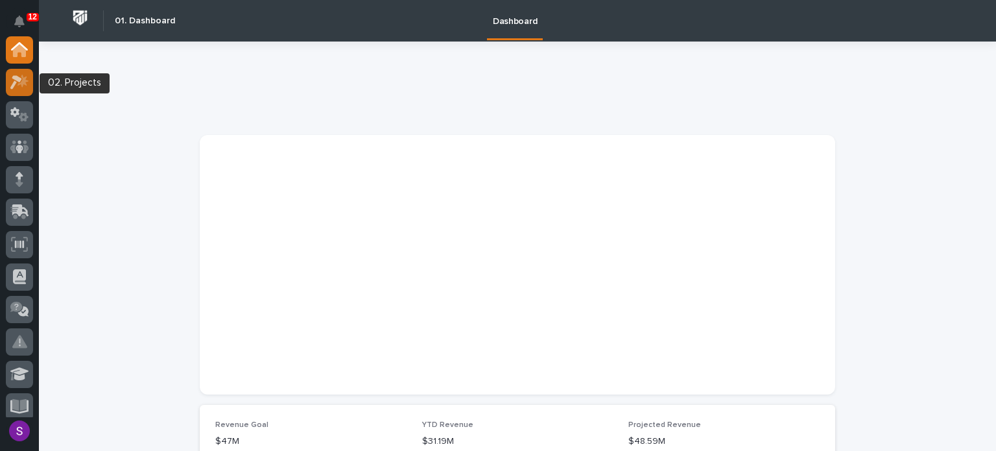
click at [15, 85] on icon at bounding box center [19, 82] width 19 height 15
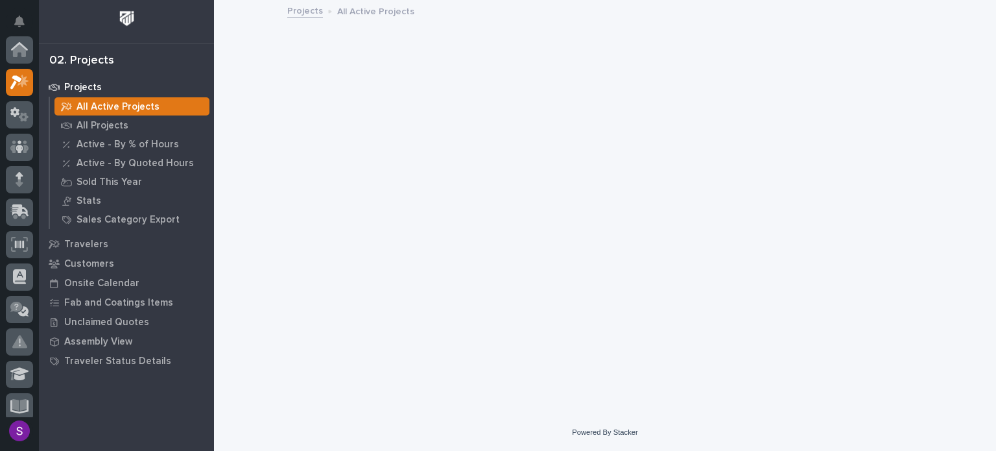
scroll to position [32, 0]
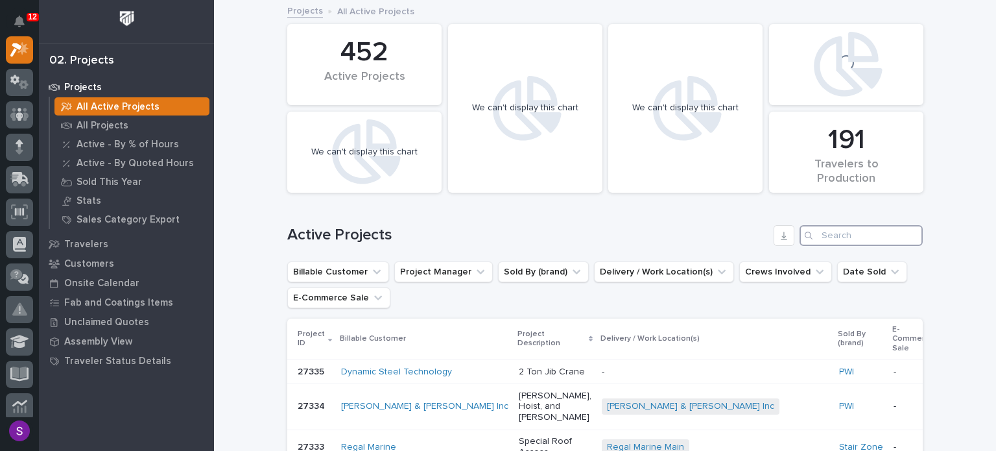
click at [842, 231] on input "Search" at bounding box center [861, 235] width 123 height 21
paste input "27238"
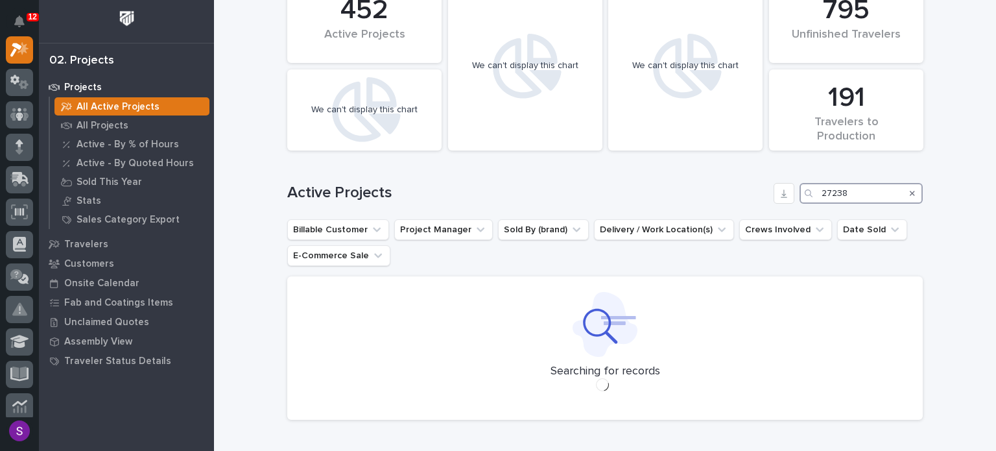
scroll to position [44, 0]
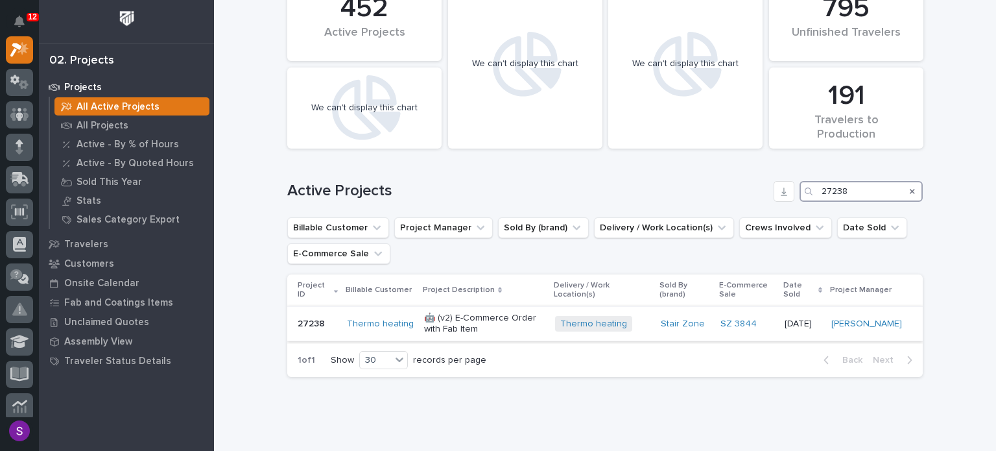
type input "27238"
click at [519, 331] on p "🤖 (v2) E-Commerce Order with Fab Item" at bounding box center [484, 324] width 121 height 22
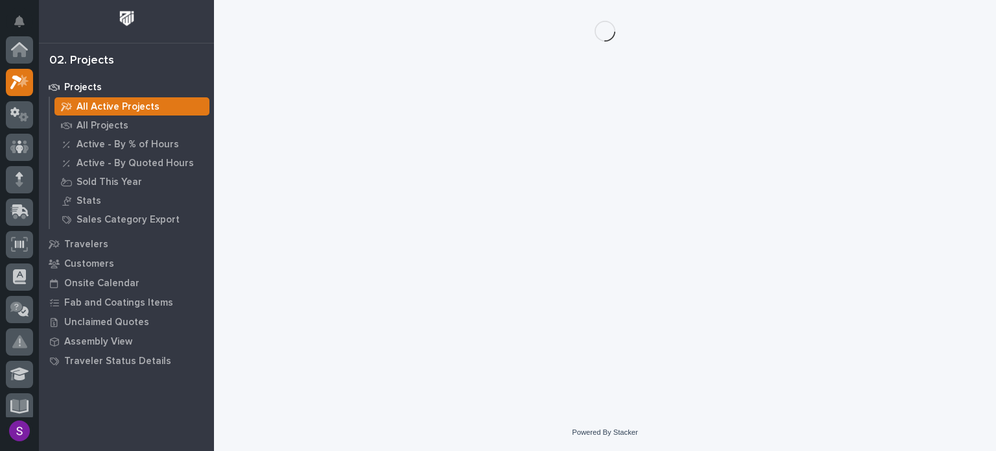
scroll to position [32, 0]
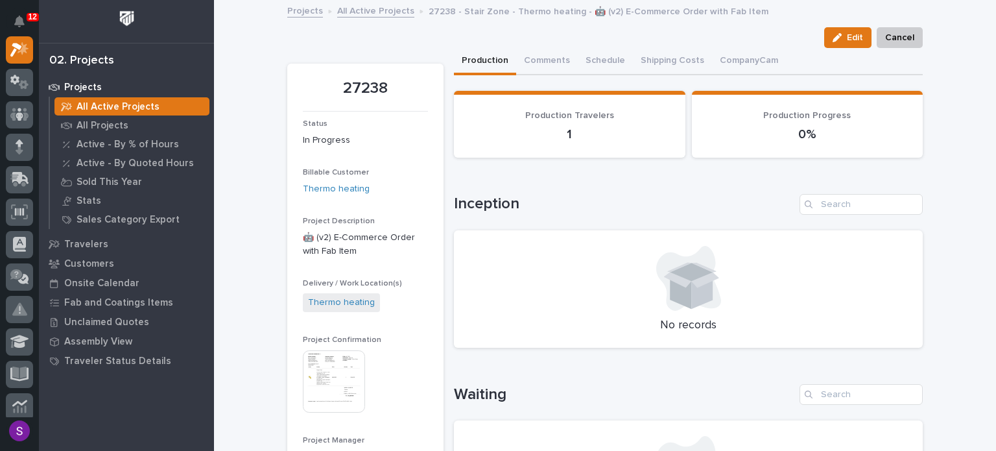
click at [332, 362] on img at bounding box center [334, 381] width 62 height 62
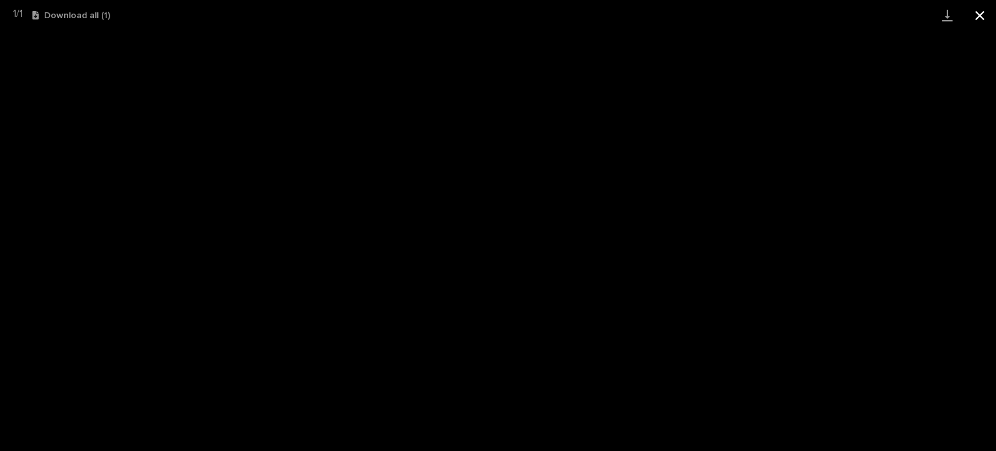
click at [975, 21] on button "Close gallery" at bounding box center [980, 15] width 32 height 30
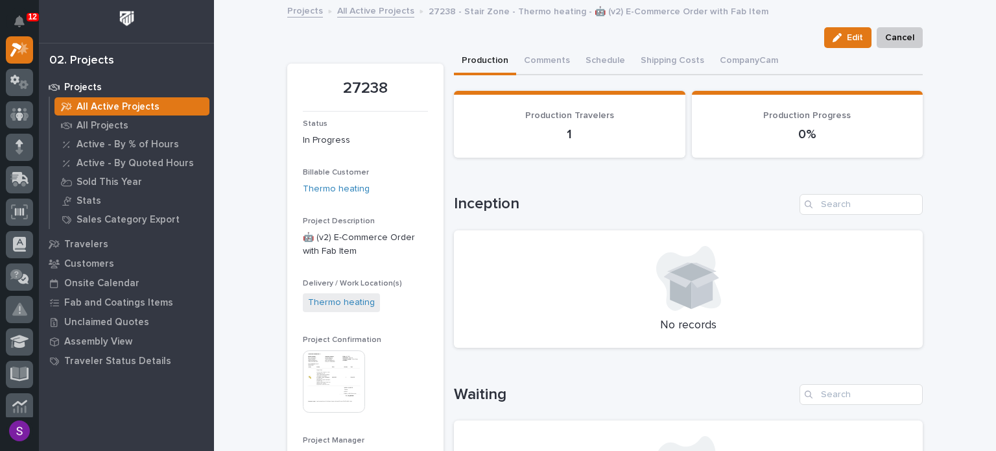
click at [469, 54] on button "Production" at bounding box center [485, 61] width 62 height 27
click at [468, 62] on button "Production" at bounding box center [485, 61] width 62 height 27
click at [362, 5] on link "All Active Projects" at bounding box center [375, 10] width 77 height 15
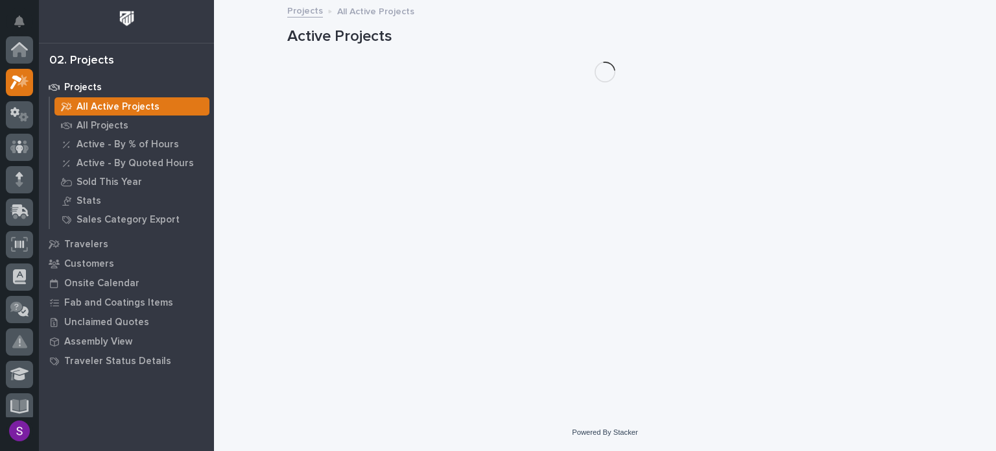
scroll to position [32, 0]
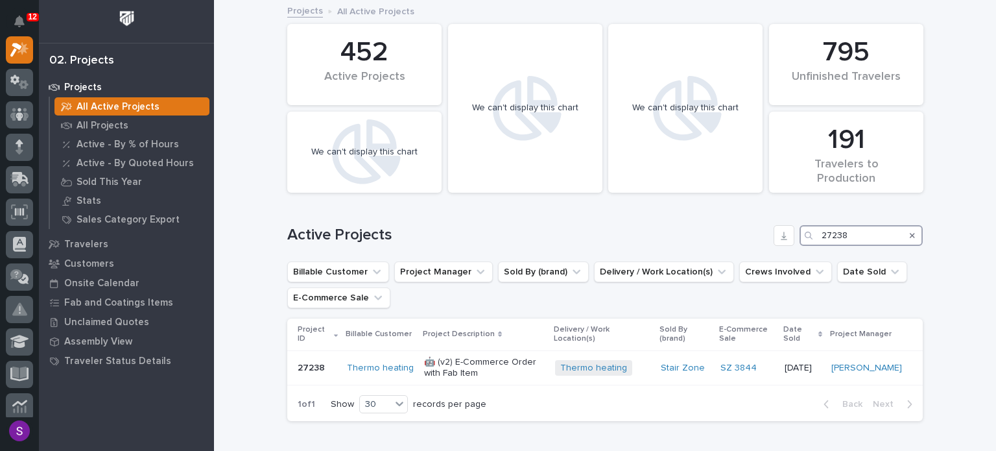
drag, startPoint x: 848, startPoint y: 233, endPoint x: 814, endPoint y: 240, distance: 34.3
click at [814, 240] on div "27238" at bounding box center [861, 235] width 123 height 21
paste input "090"
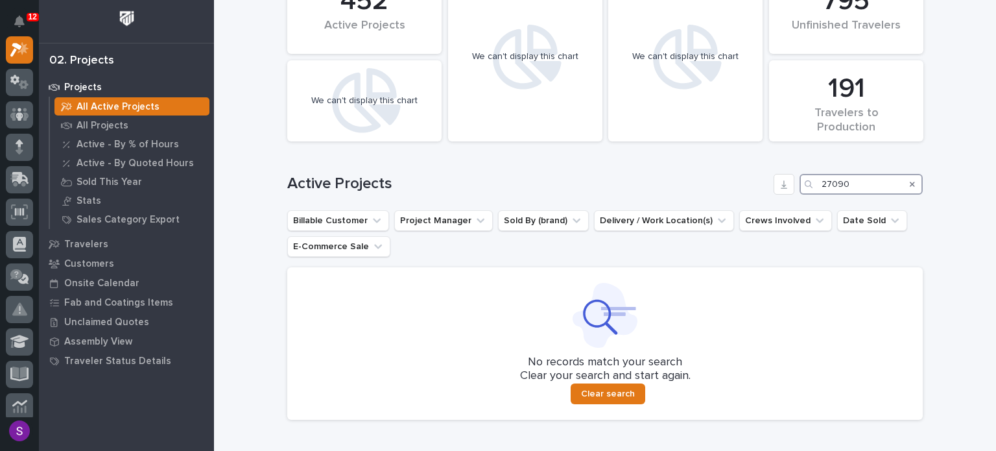
scroll to position [130, 0]
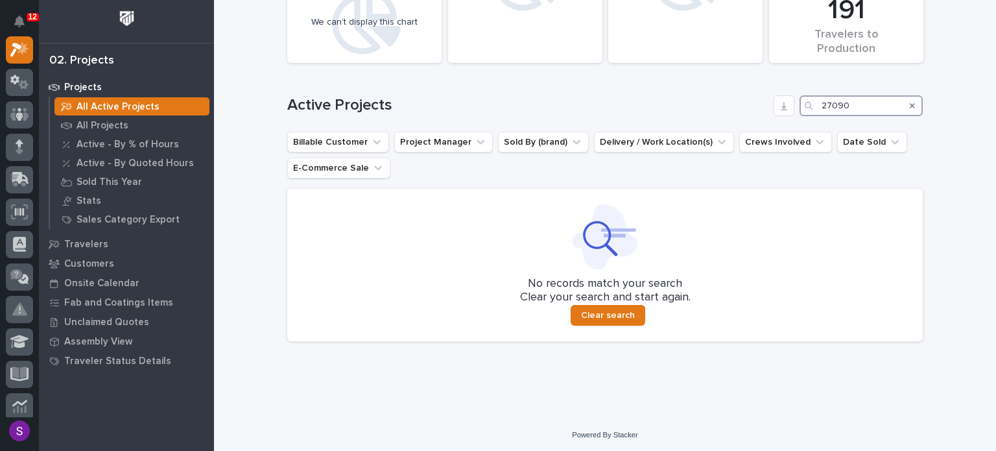
drag, startPoint x: 851, startPoint y: 106, endPoint x: 820, endPoint y: 106, distance: 31.8
click at [808, 106] on div "27090" at bounding box center [861, 105] width 123 height 21
paste input "259"
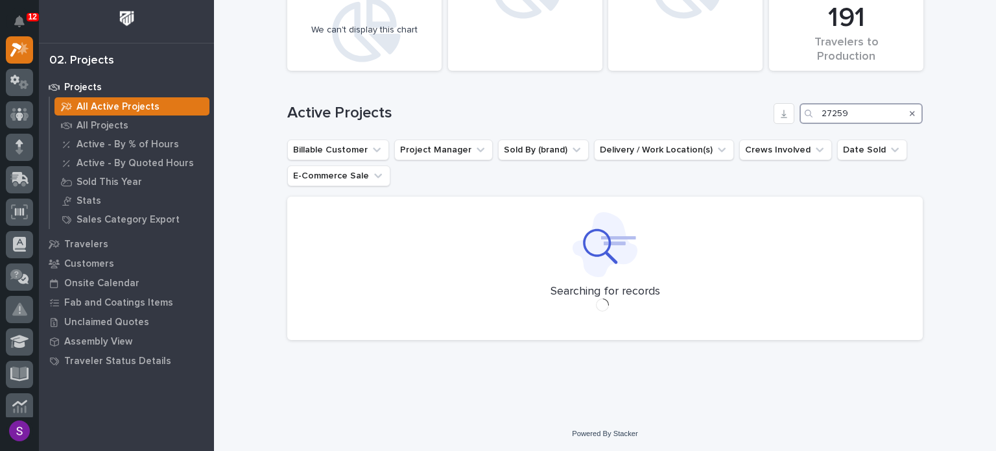
scroll to position [65, 0]
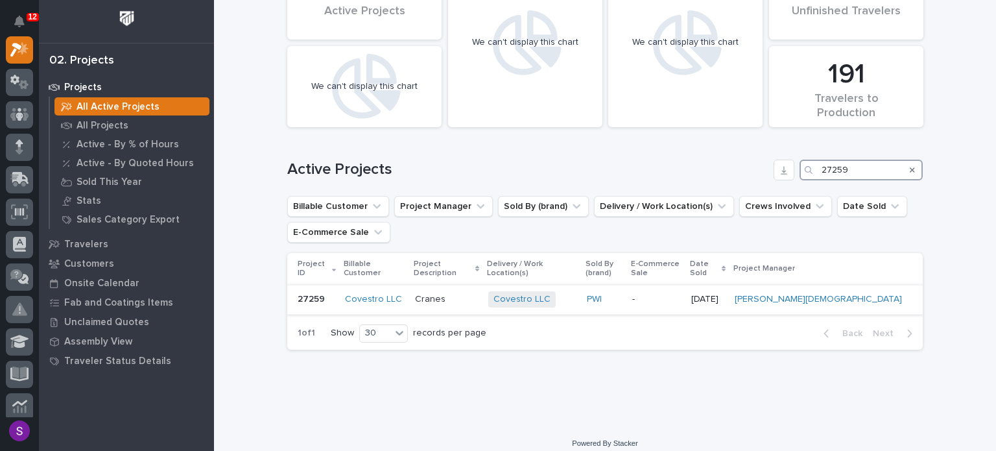
type input "27259"
click at [474, 294] on p "Cranes" at bounding box center [446, 299] width 63 height 11
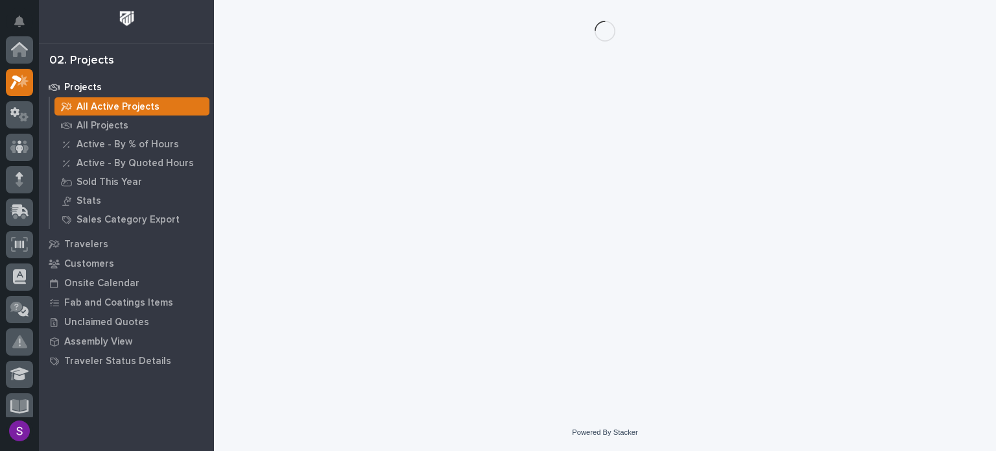
scroll to position [32, 0]
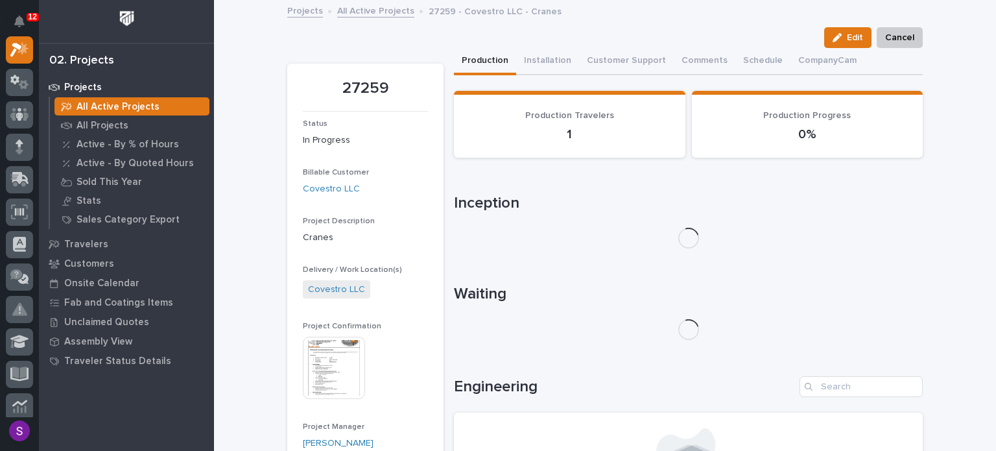
click at [334, 358] on img at bounding box center [334, 368] width 62 height 62
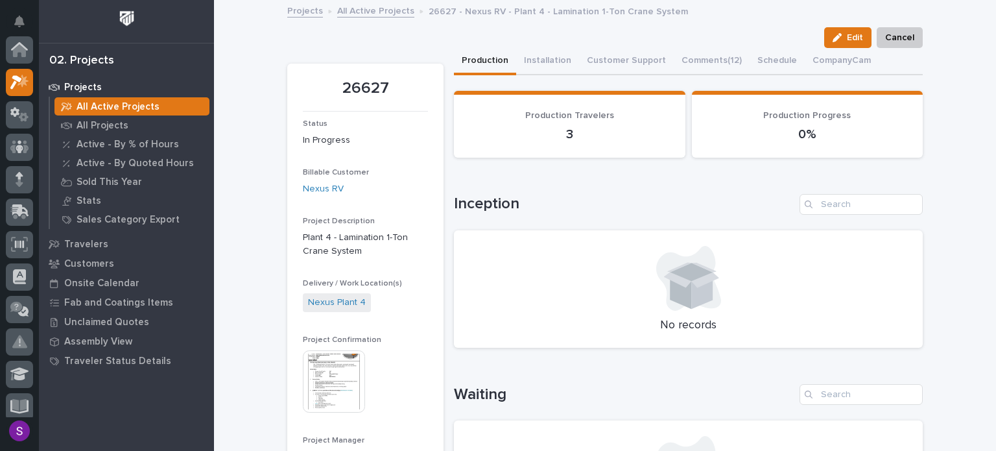
scroll to position [32, 0]
click at [322, 392] on img at bounding box center [334, 381] width 62 height 62
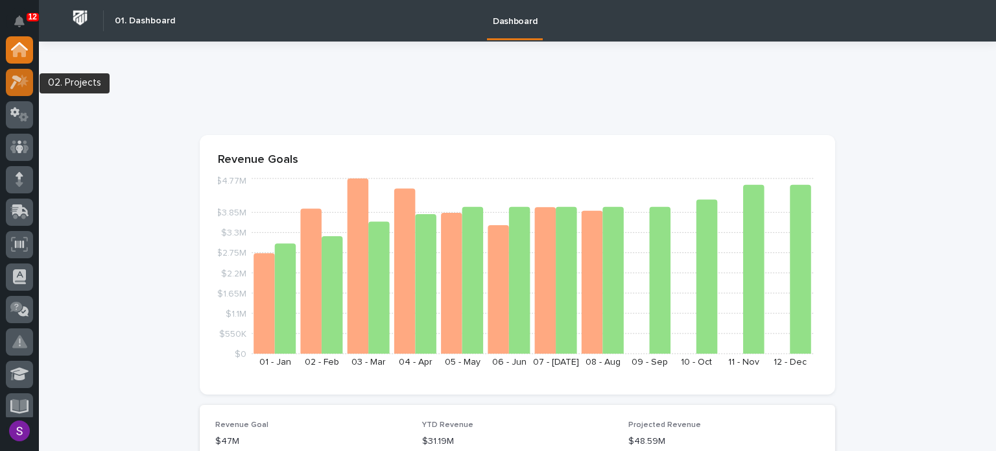
click at [25, 85] on icon at bounding box center [19, 82] width 19 height 15
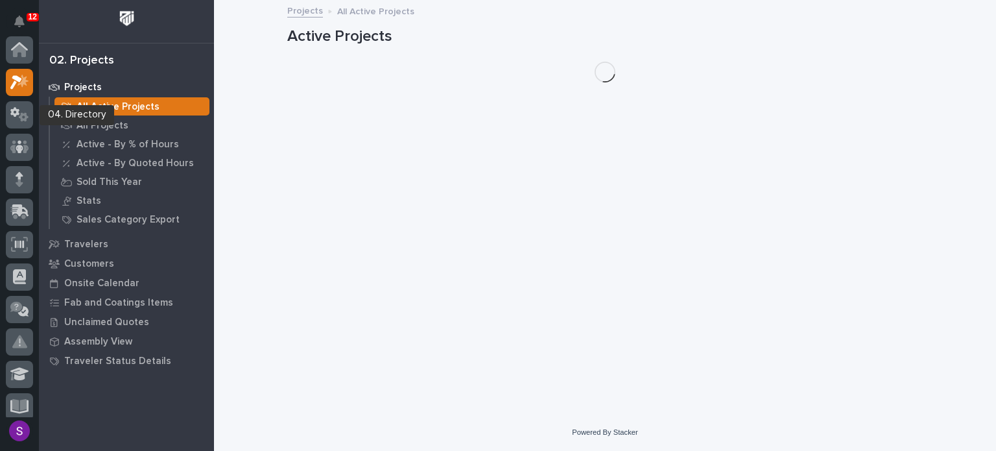
scroll to position [32, 0]
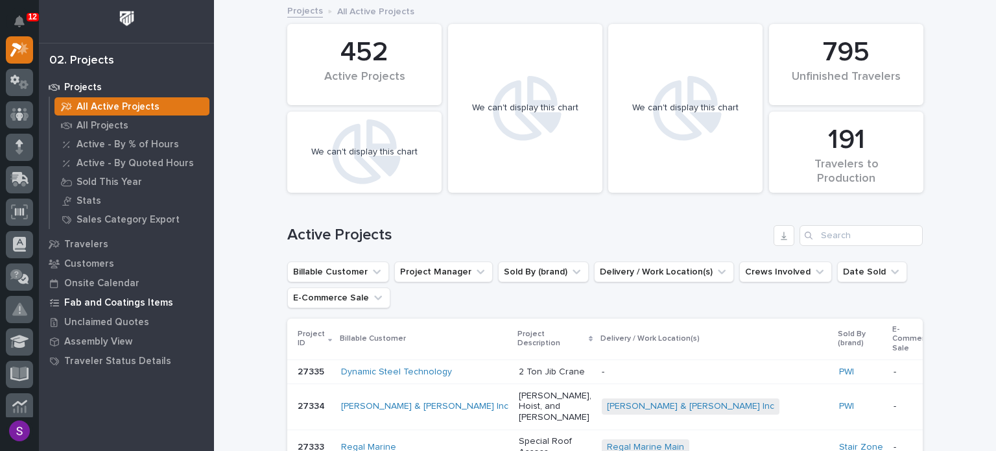
click at [112, 303] on p "Fab and Coatings Items" at bounding box center [118, 303] width 109 height 12
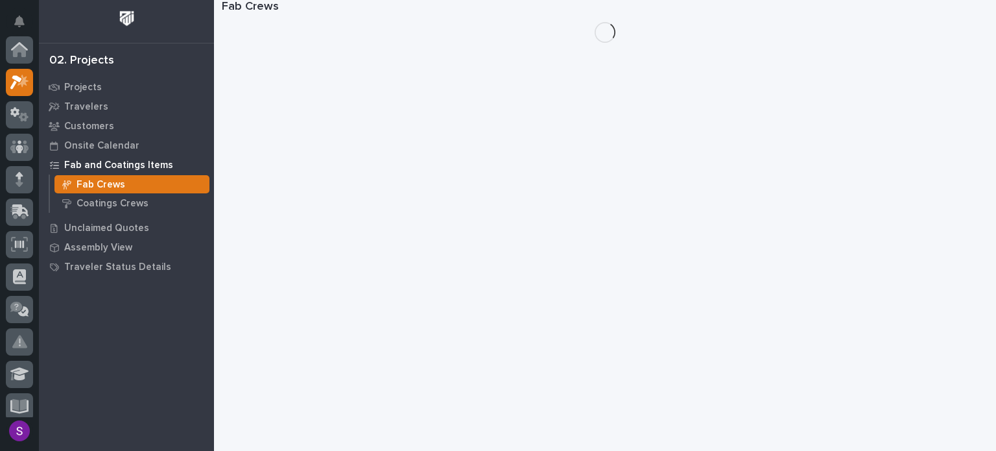
scroll to position [32, 0]
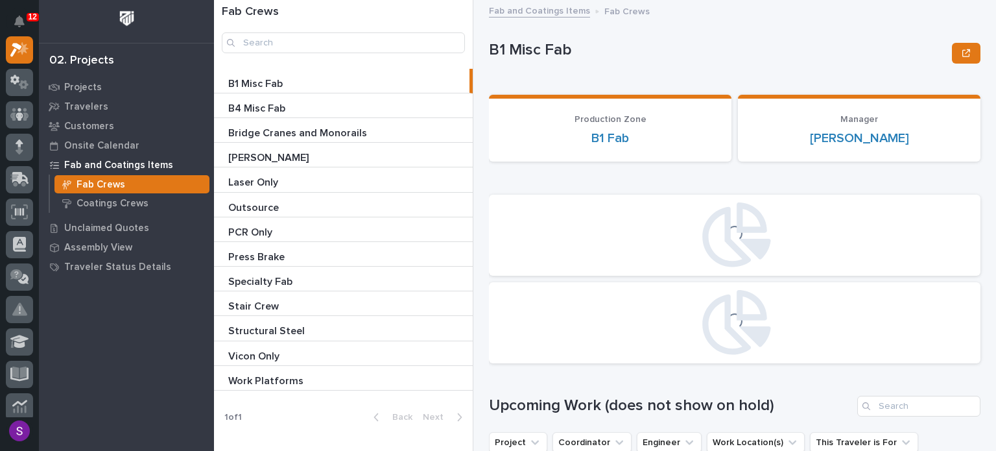
click at [283, 134] on p "Bridge Cranes and Monorails" at bounding box center [298, 132] width 141 height 15
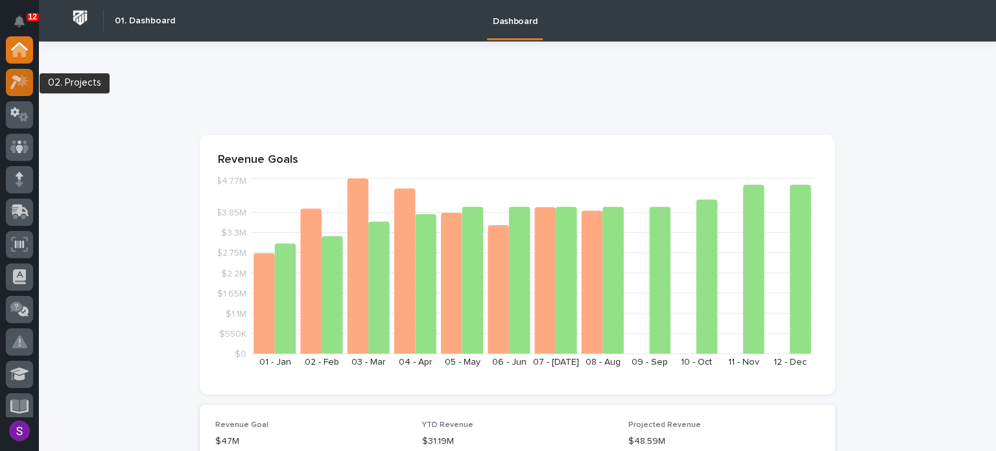
click at [26, 84] on icon at bounding box center [23, 80] width 11 height 13
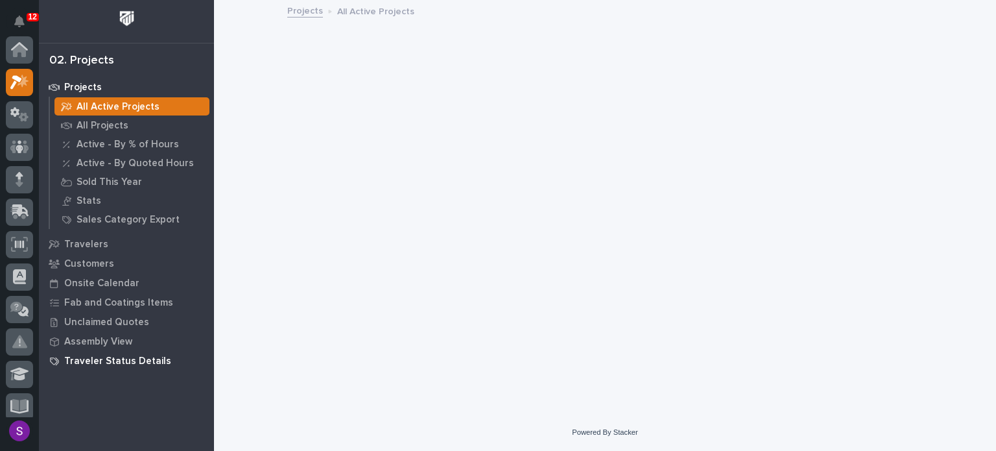
scroll to position [32, 0]
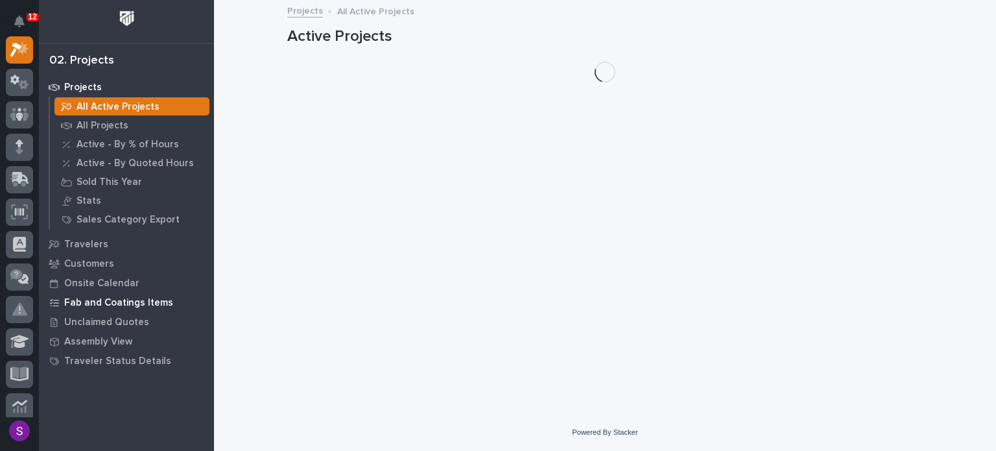
click at [136, 301] on p "Fab and Coatings Items" at bounding box center [118, 303] width 109 height 12
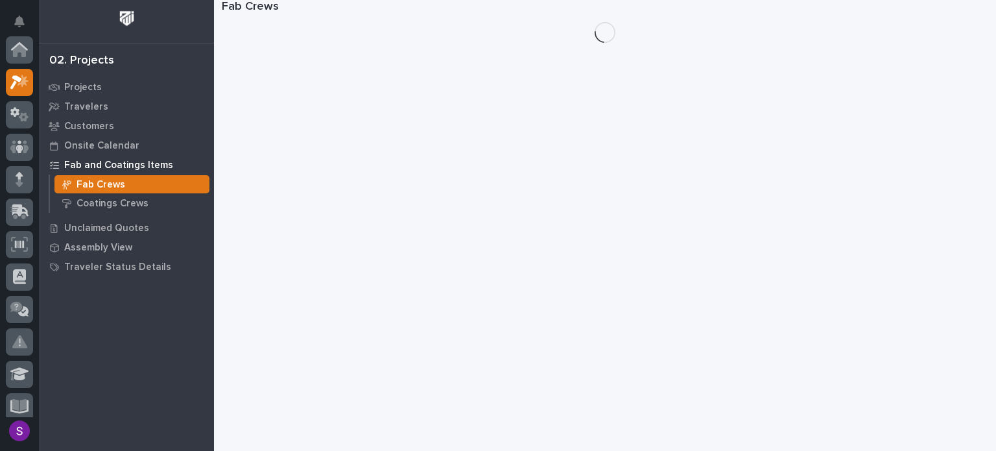
scroll to position [32, 0]
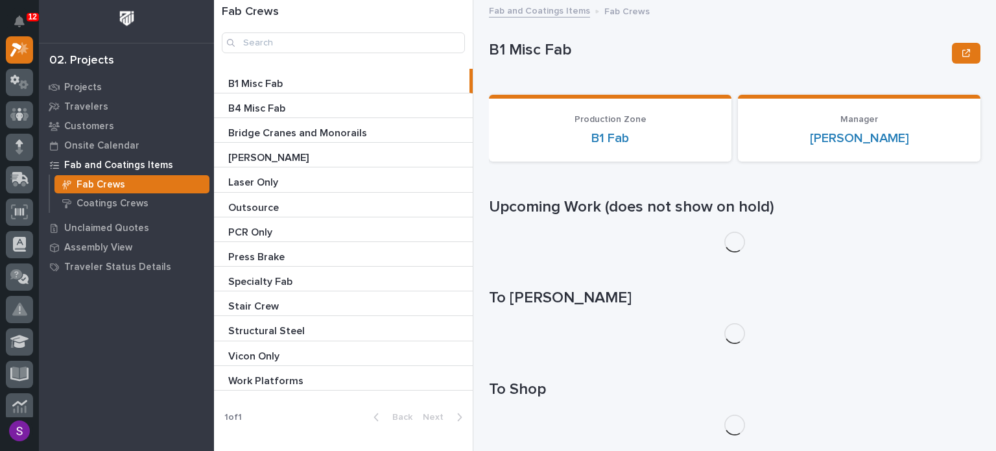
click at [276, 129] on p "Bridge Cranes and Monorails" at bounding box center [298, 132] width 141 height 15
